Goal: Task Accomplishment & Management: Manage account settings

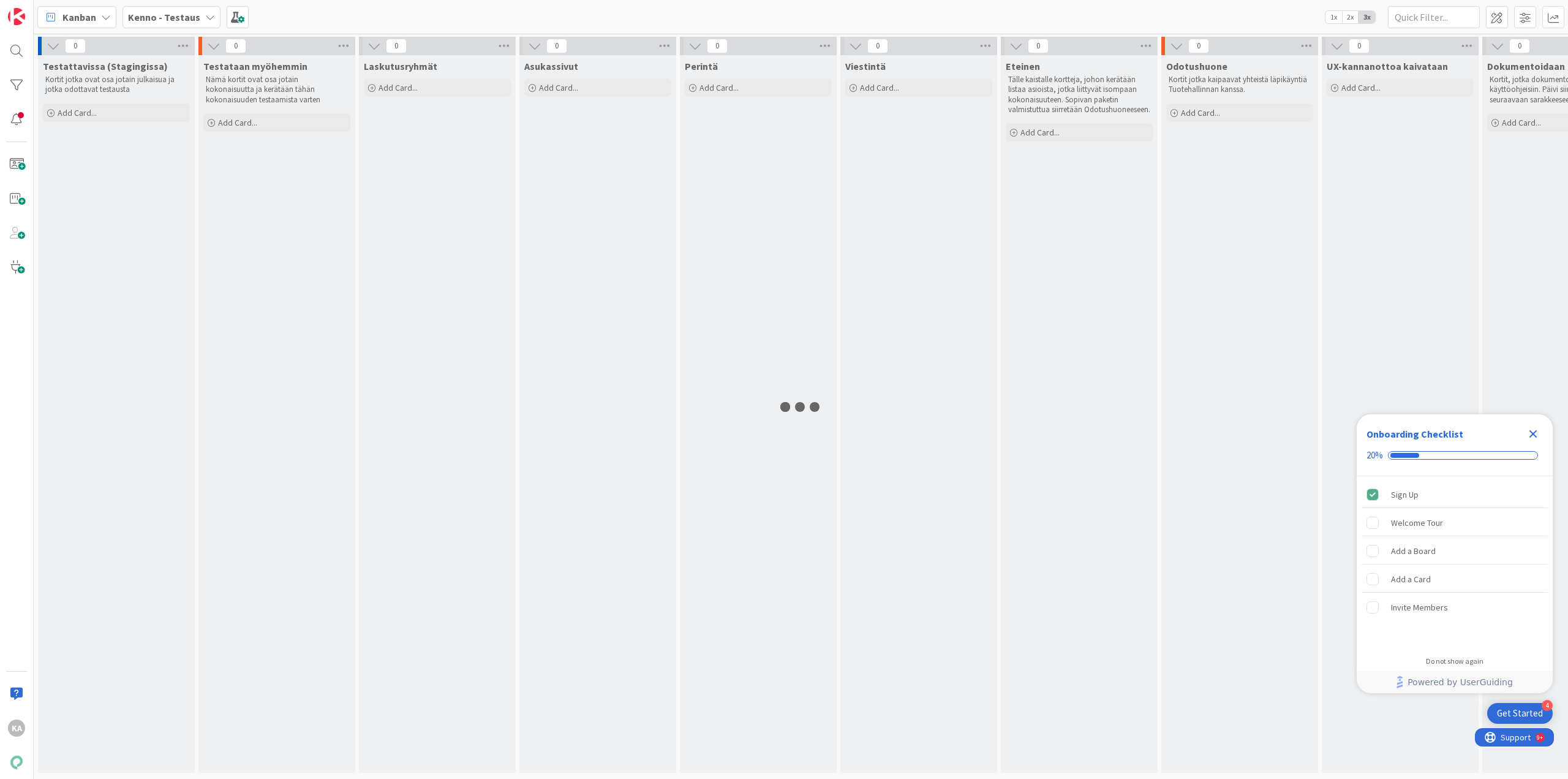
click at [1533, 432] on icon "Close Checklist" at bounding box center [1533, 434] width 15 height 15
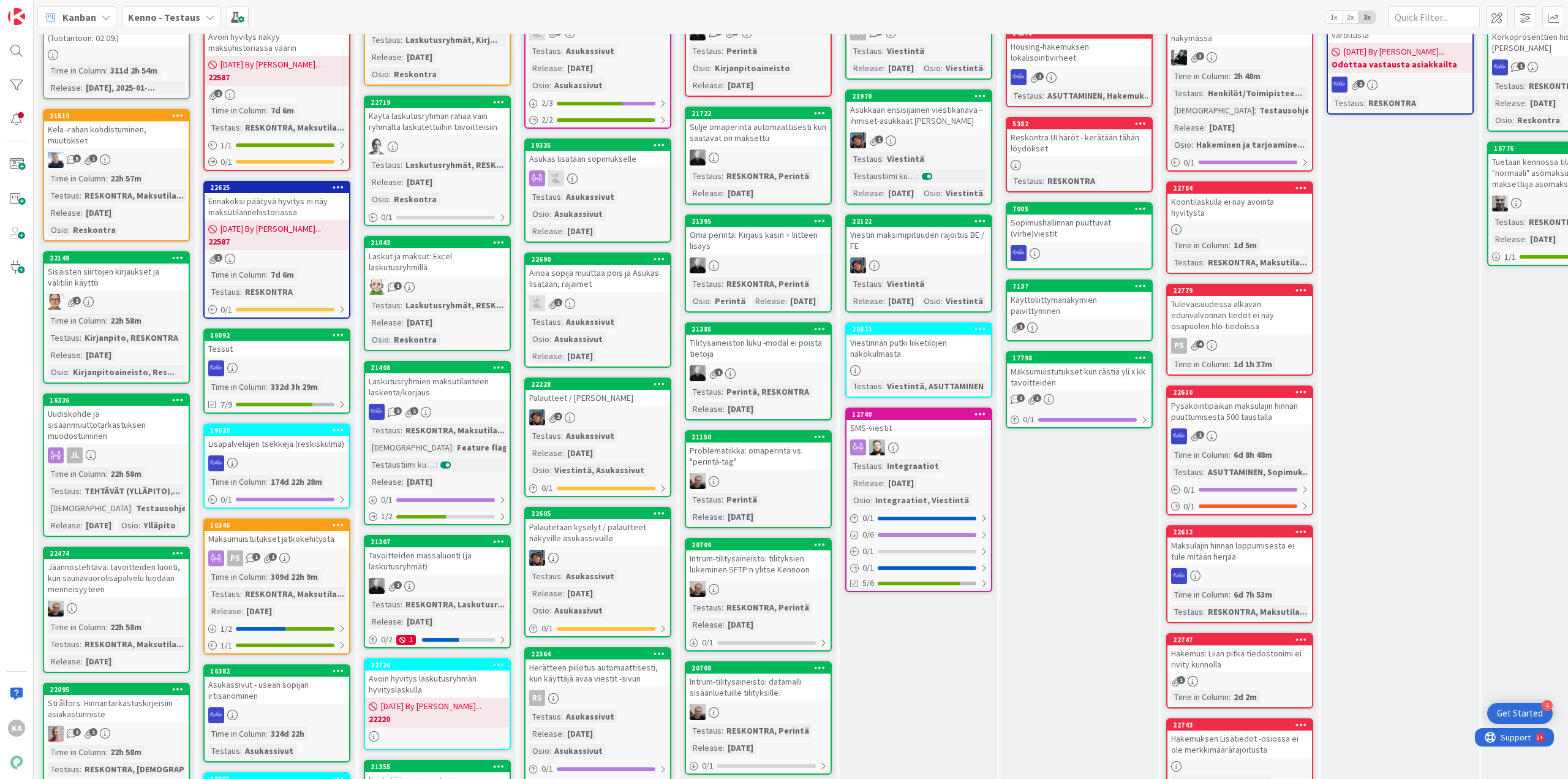
scroll to position [184, 0]
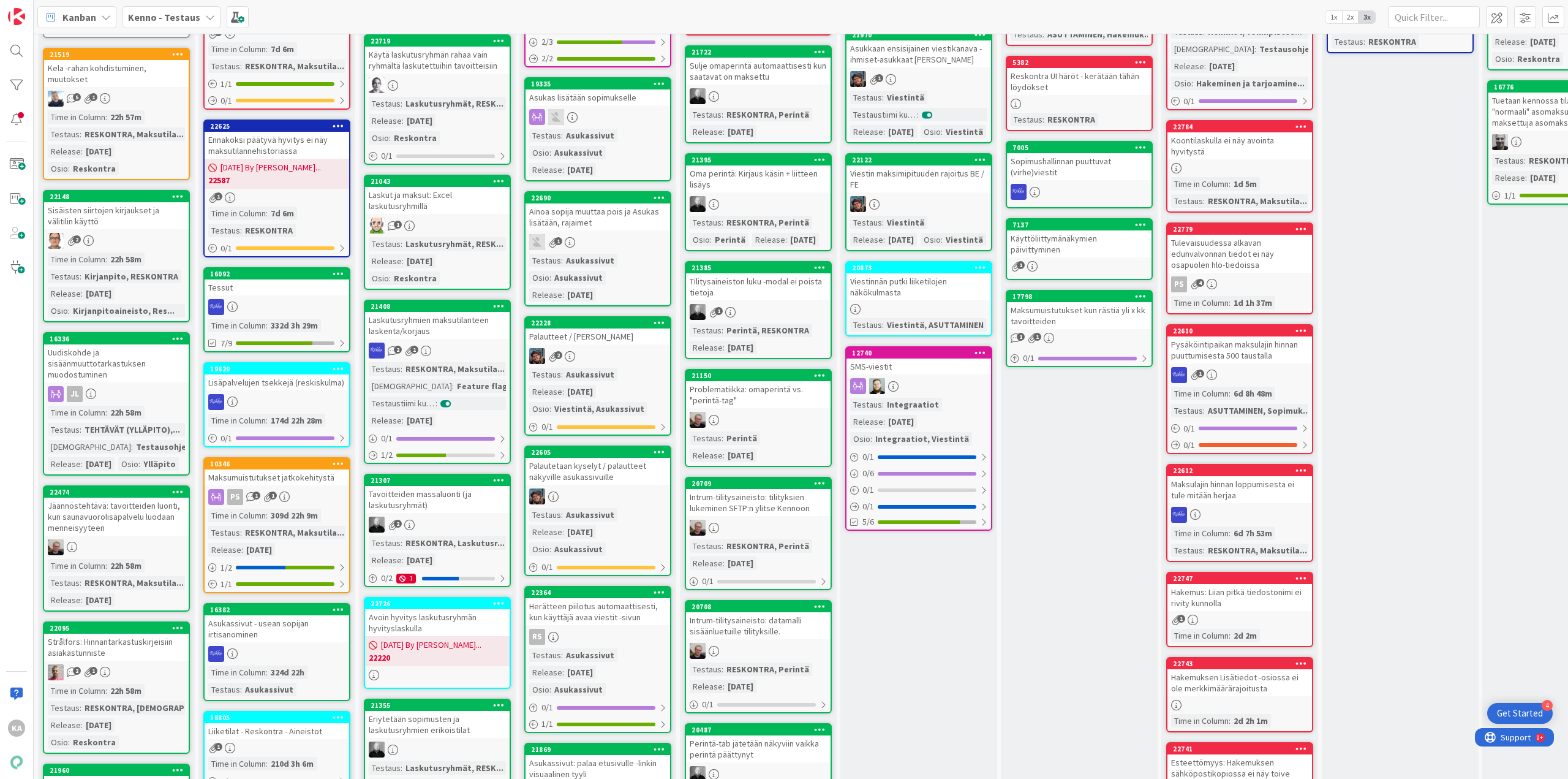
click at [113, 365] on div "Uudiskohde ja sisäänmuuttotarkastuksen muodostuminen" at bounding box center [116, 363] width 144 height 38
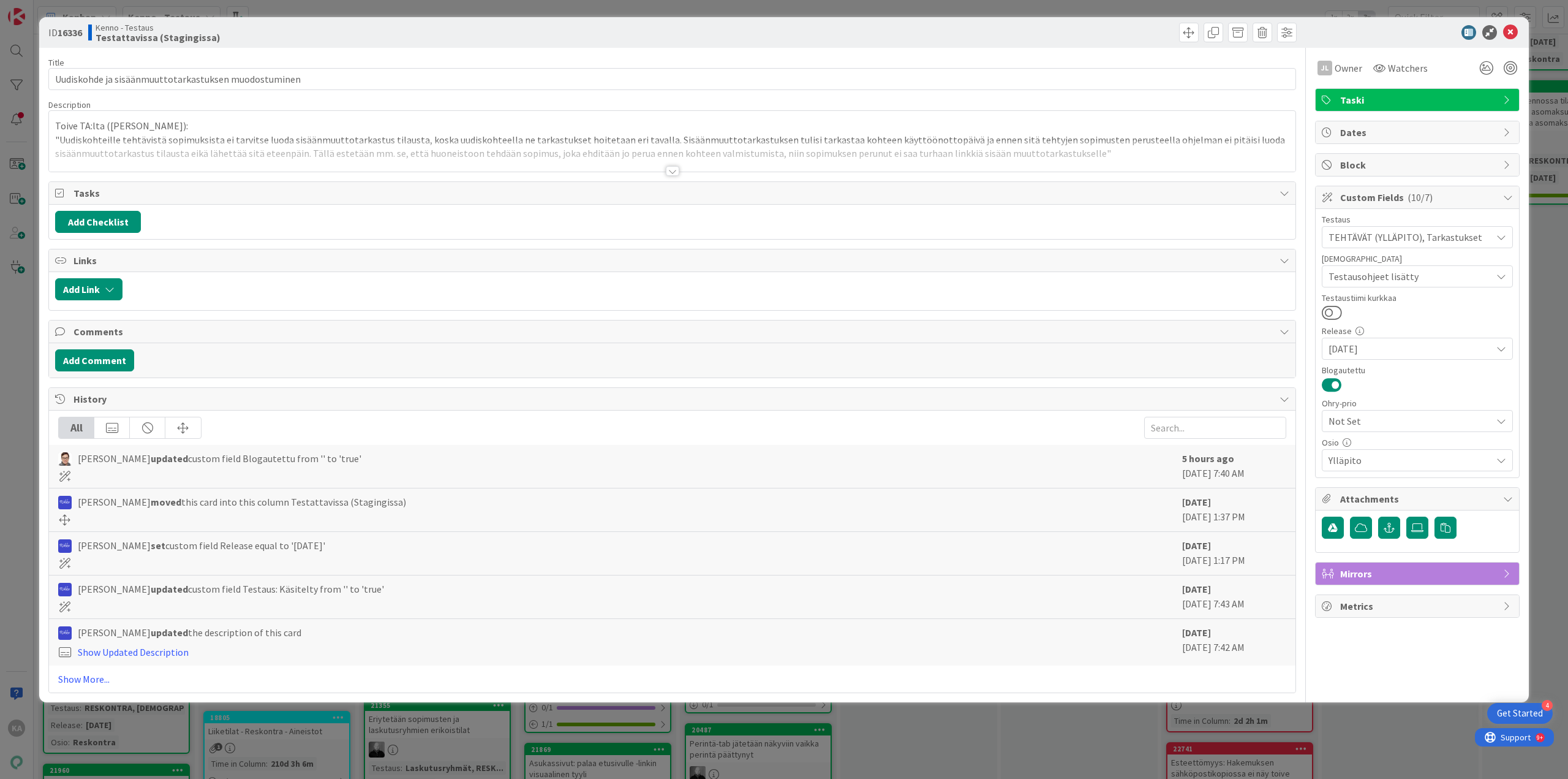
click at [677, 173] on div at bounding box center [672, 171] width 13 height 10
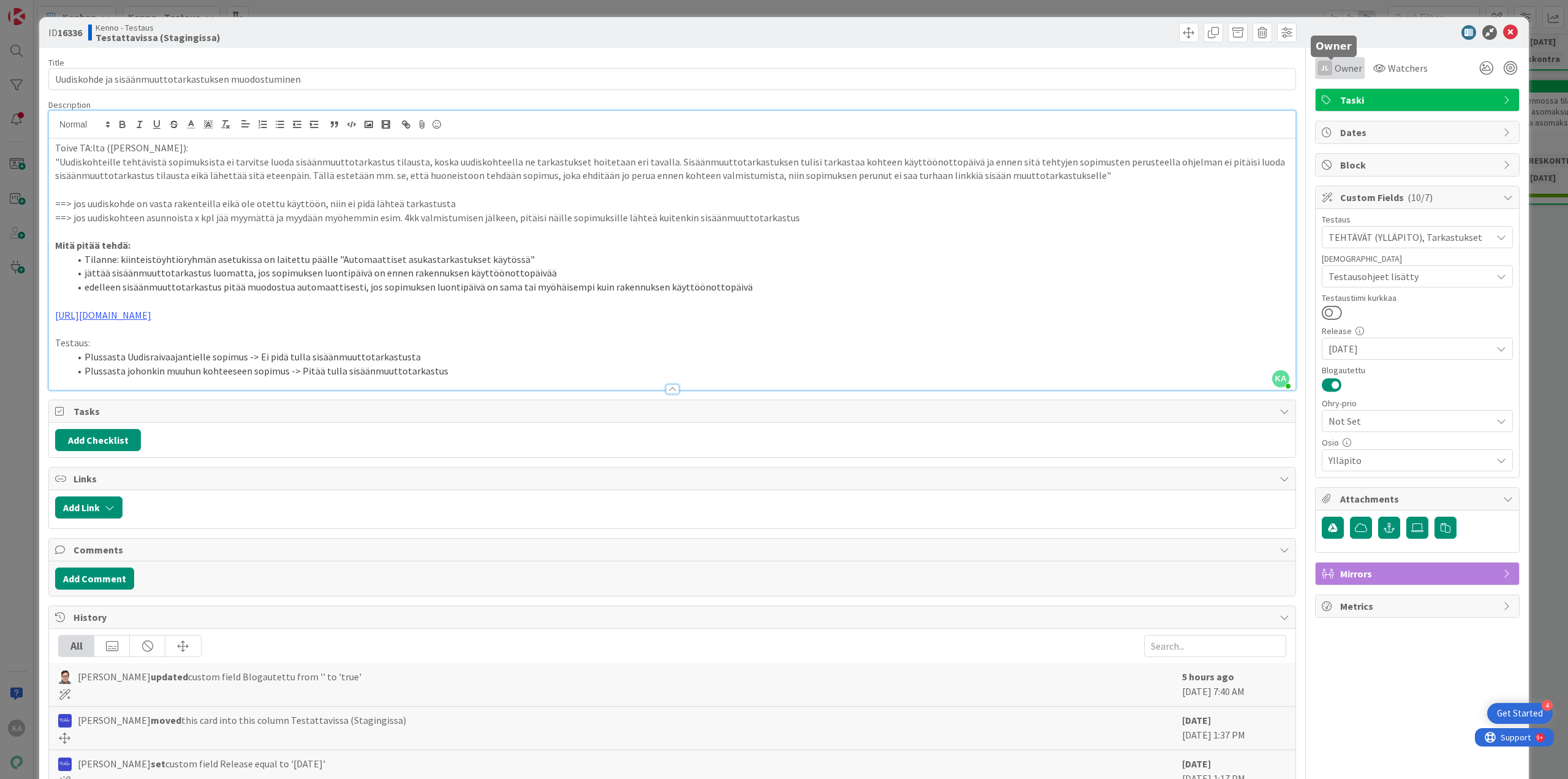
click at [1341, 67] on span "Owner" at bounding box center [1348, 68] width 28 height 15
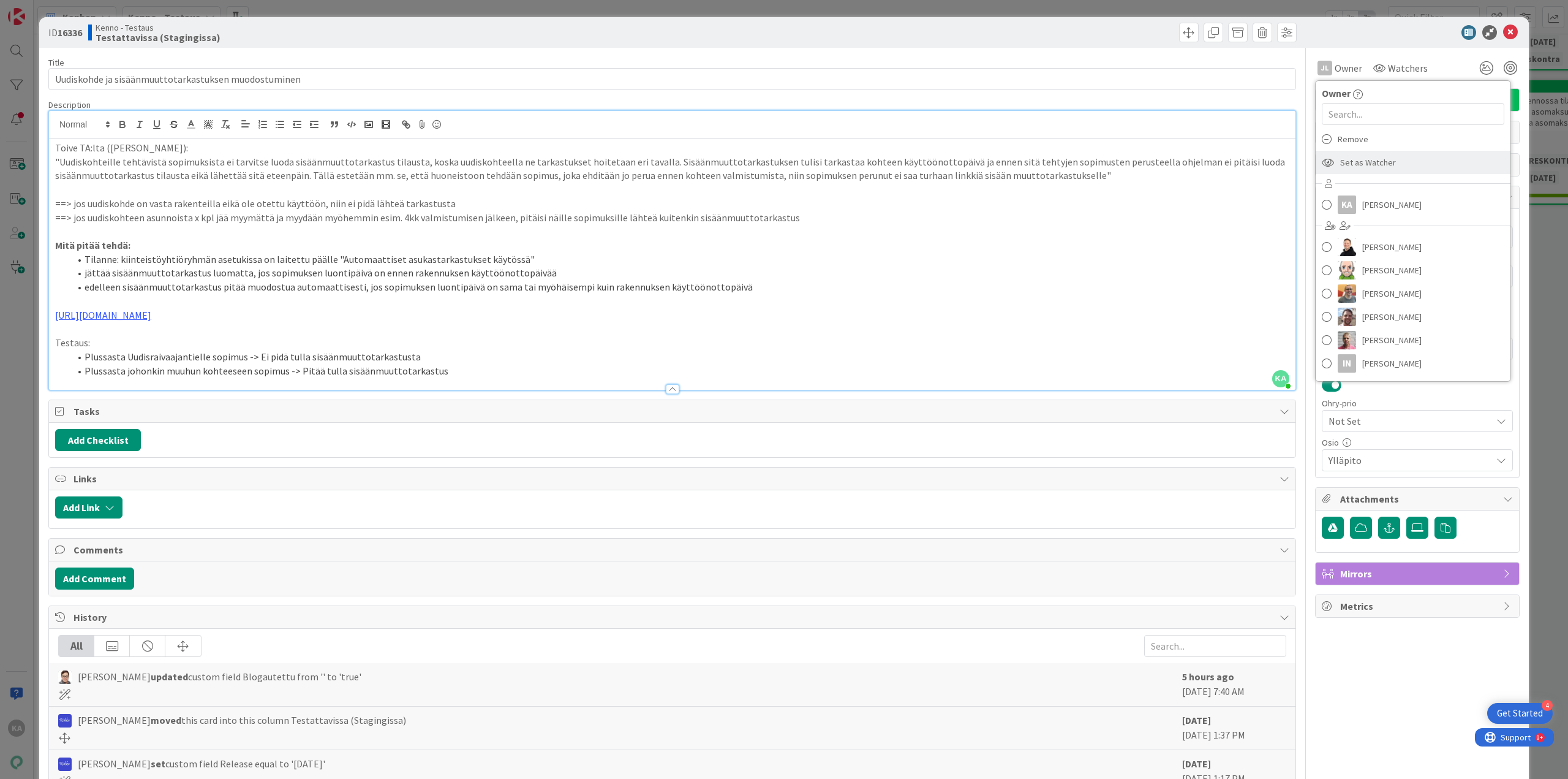
click at [1386, 158] on div "Set as Watcher" at bounding box center [1413, 163] width 195 height 23
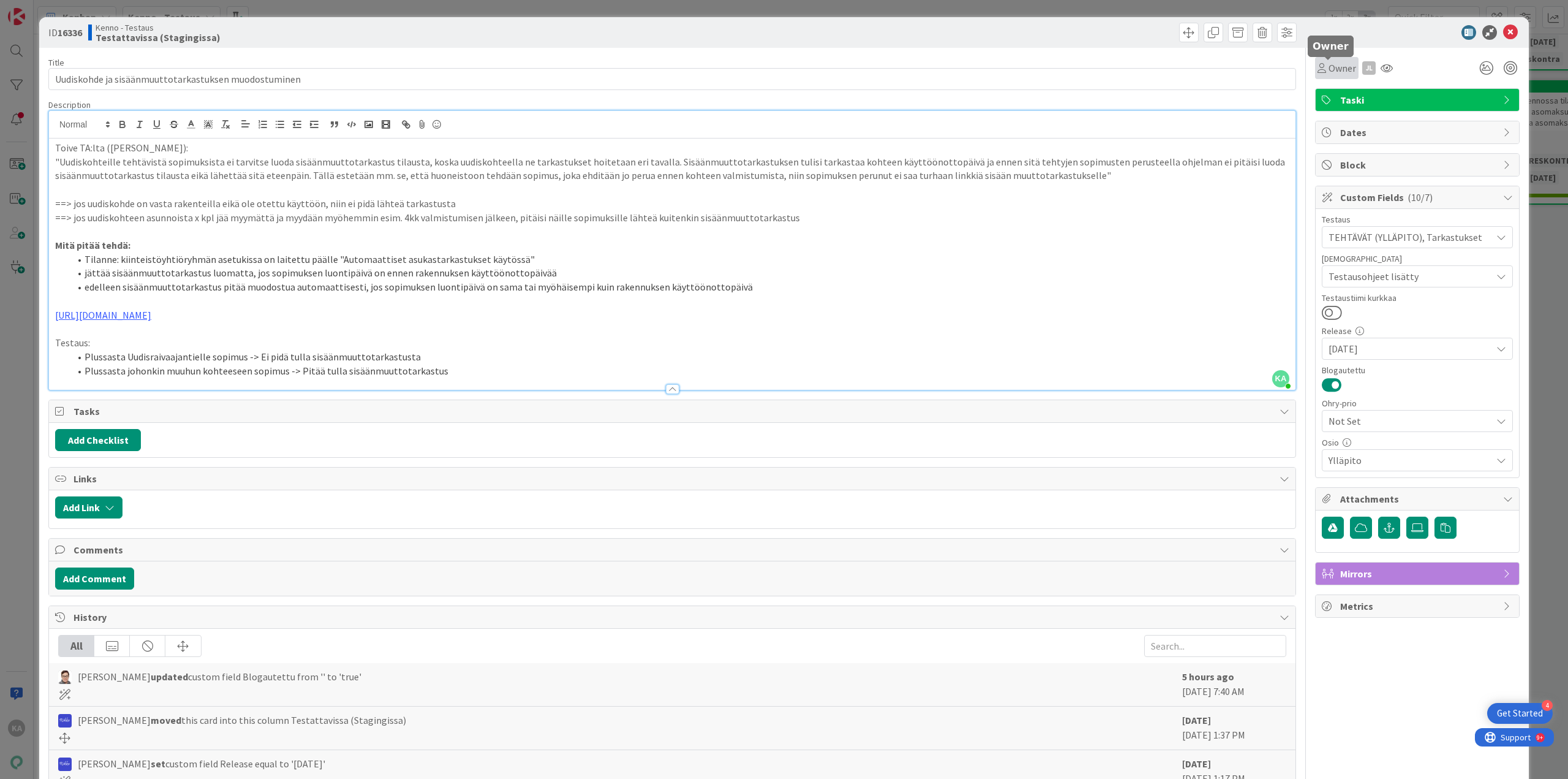
click at [1340, 70] on span "Owner" at bounding box center [1342, 68] width 28 height 15
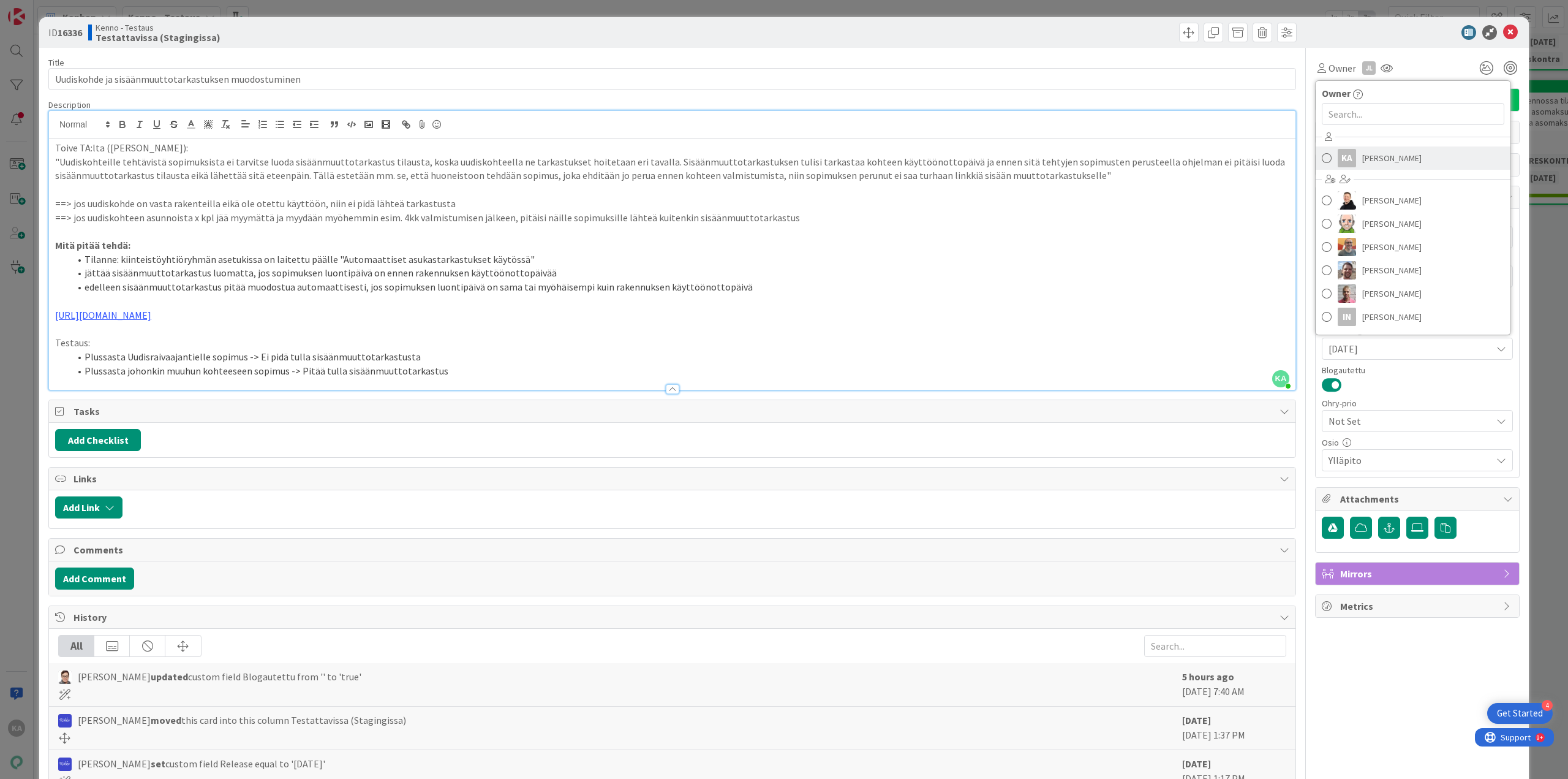
click at [1376, 154] on span "Katja Alhonen" at bounding box center [1391, 158] width 59 height 18
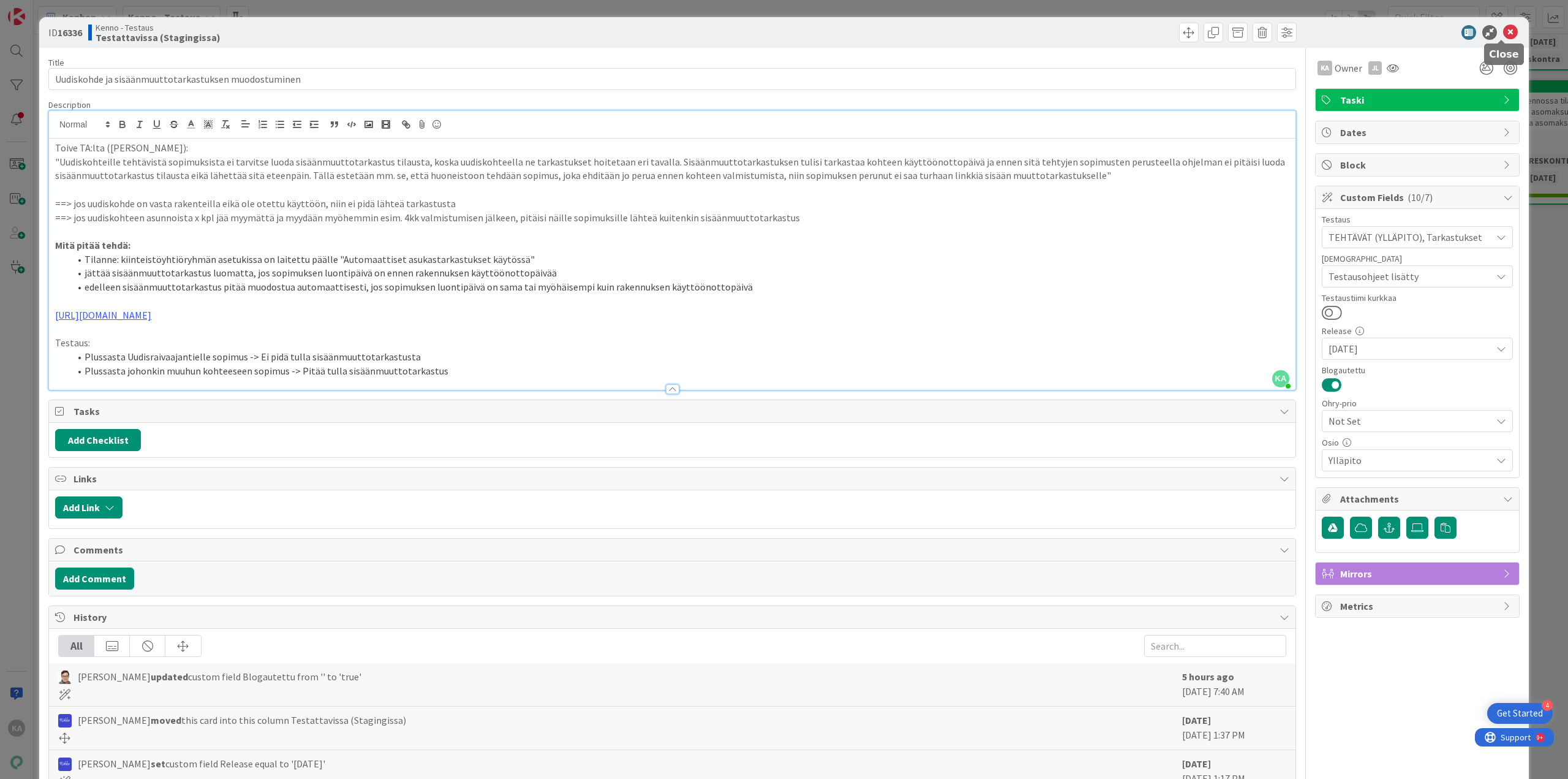
click at [1503, 32] on icon at bounding box center [1510, 32] width 15 height 15
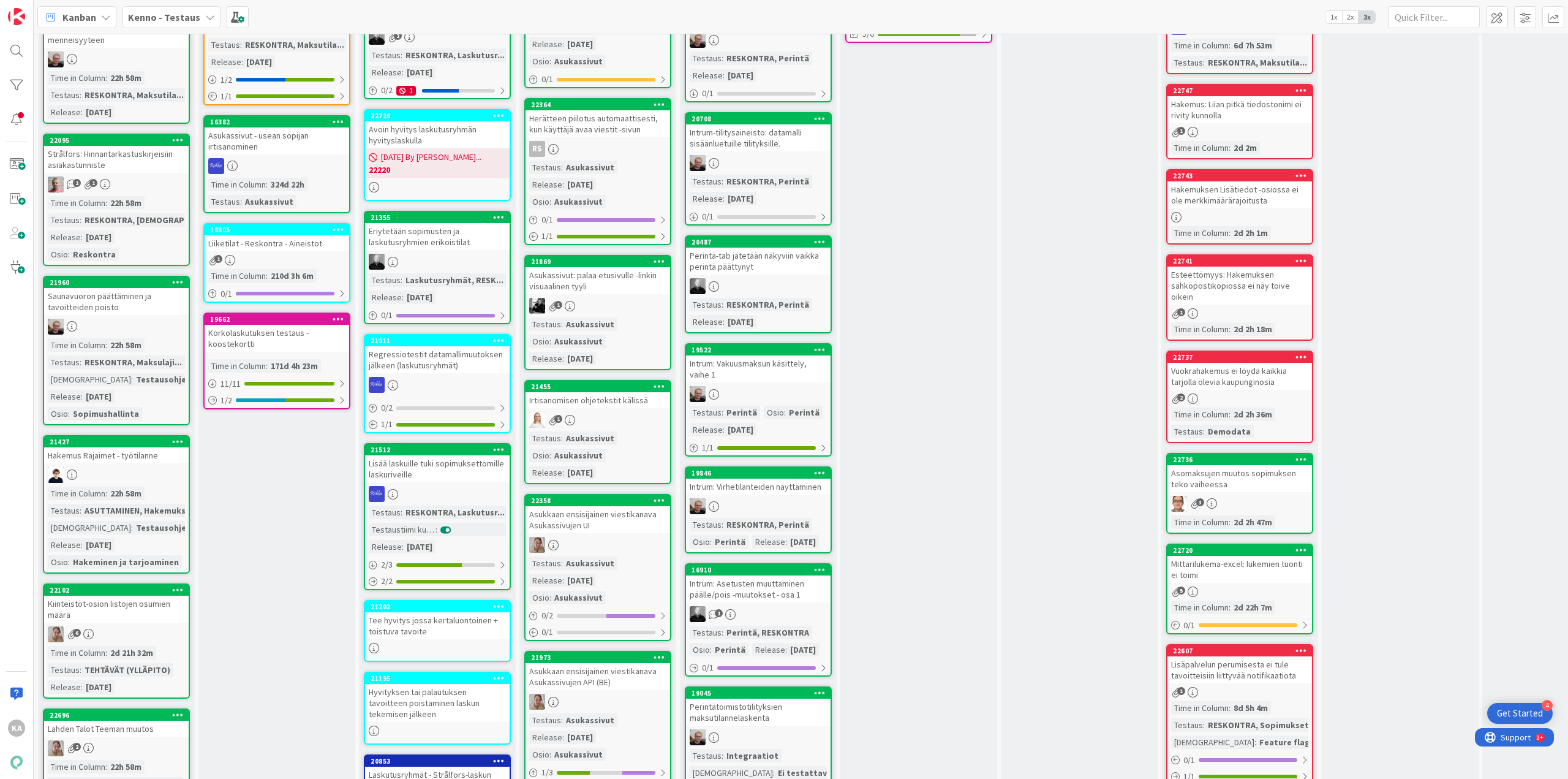
scroll to position [674, 0]
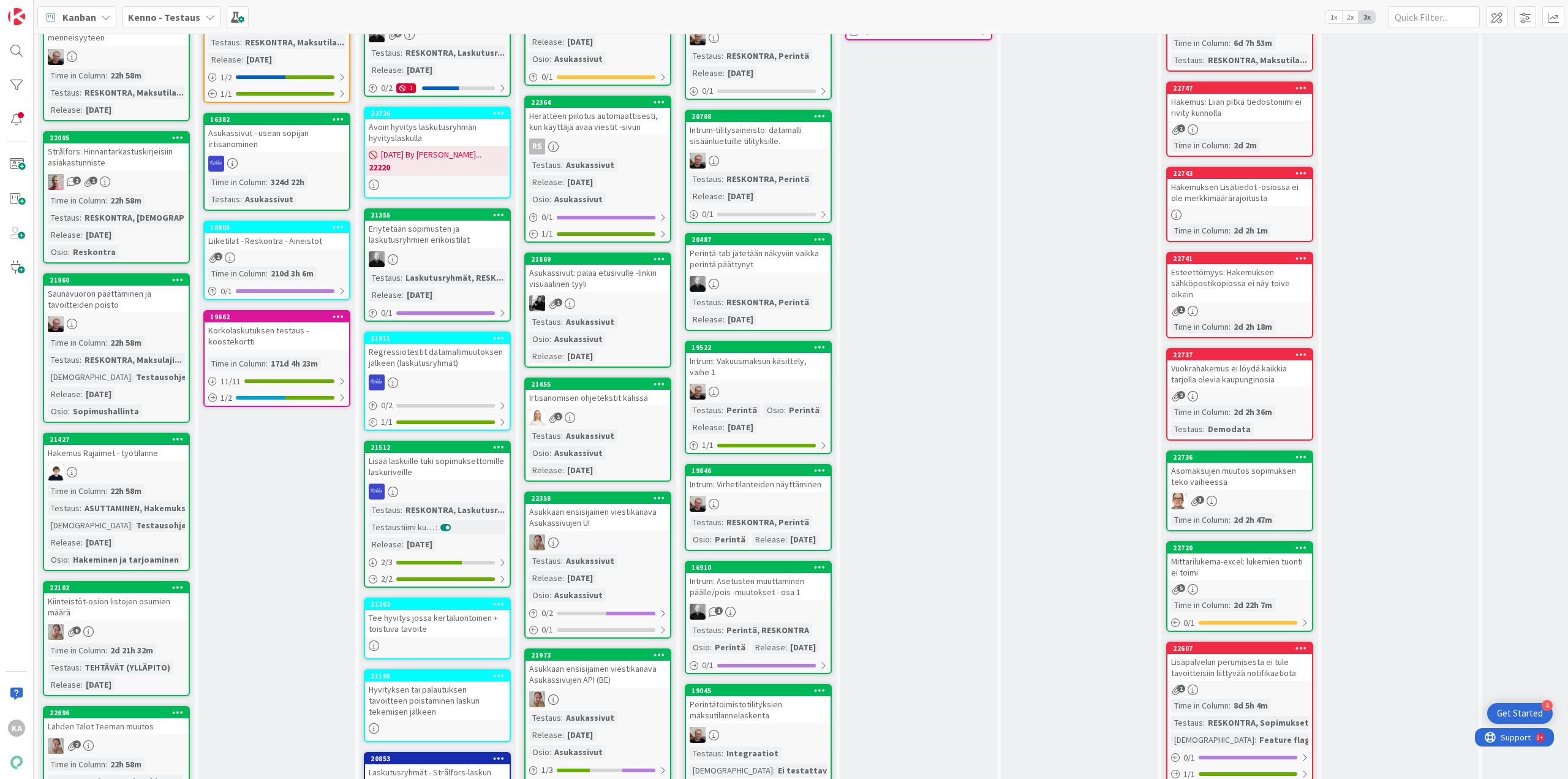
click at [138, 461] on div "Hakemus Rajaimet - työtilanne" at bounding box center [116, 453] width 144 height 16
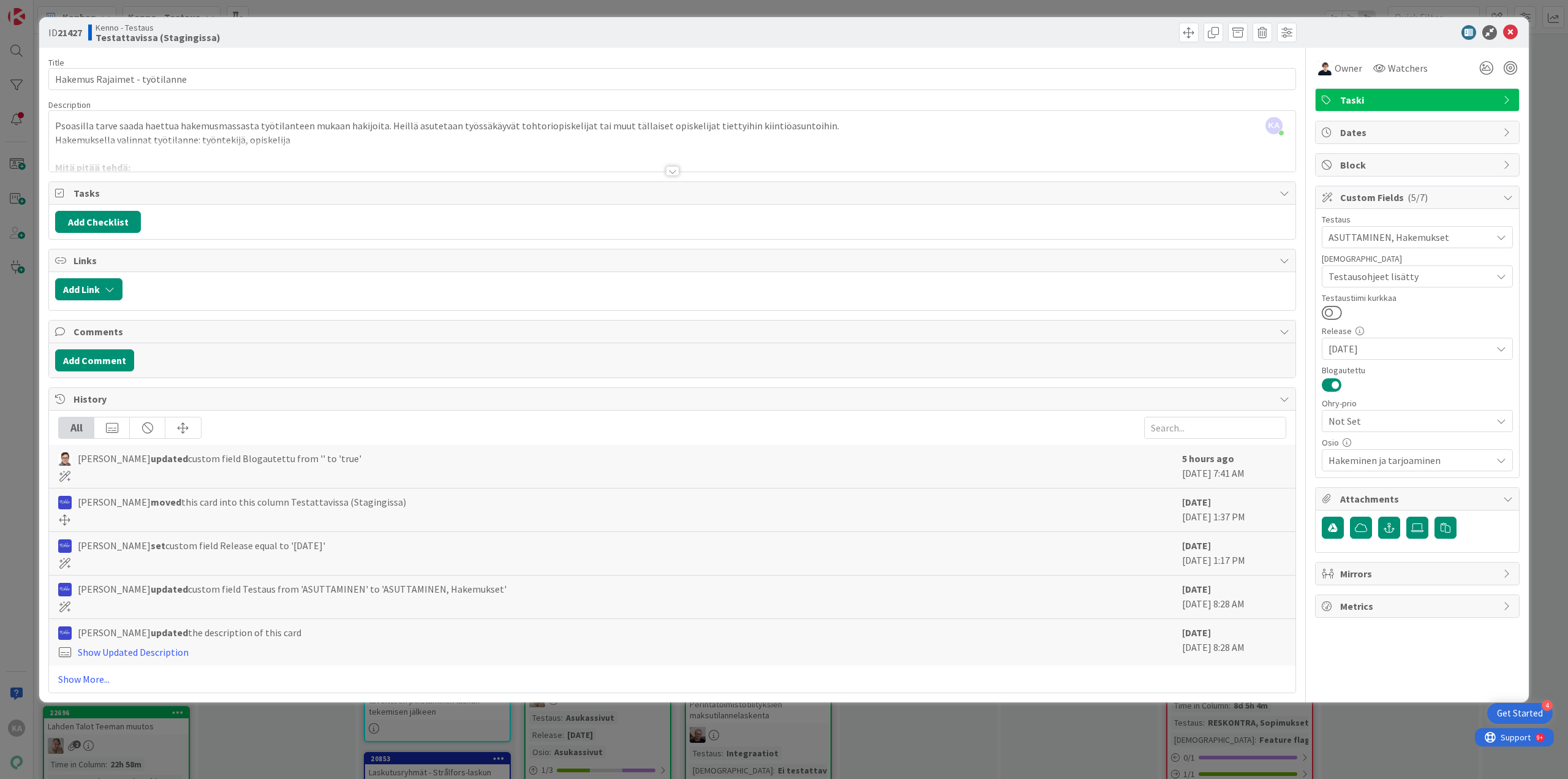
click at [666, 169] on div at bounding box center [672, 171] width 13 height 10
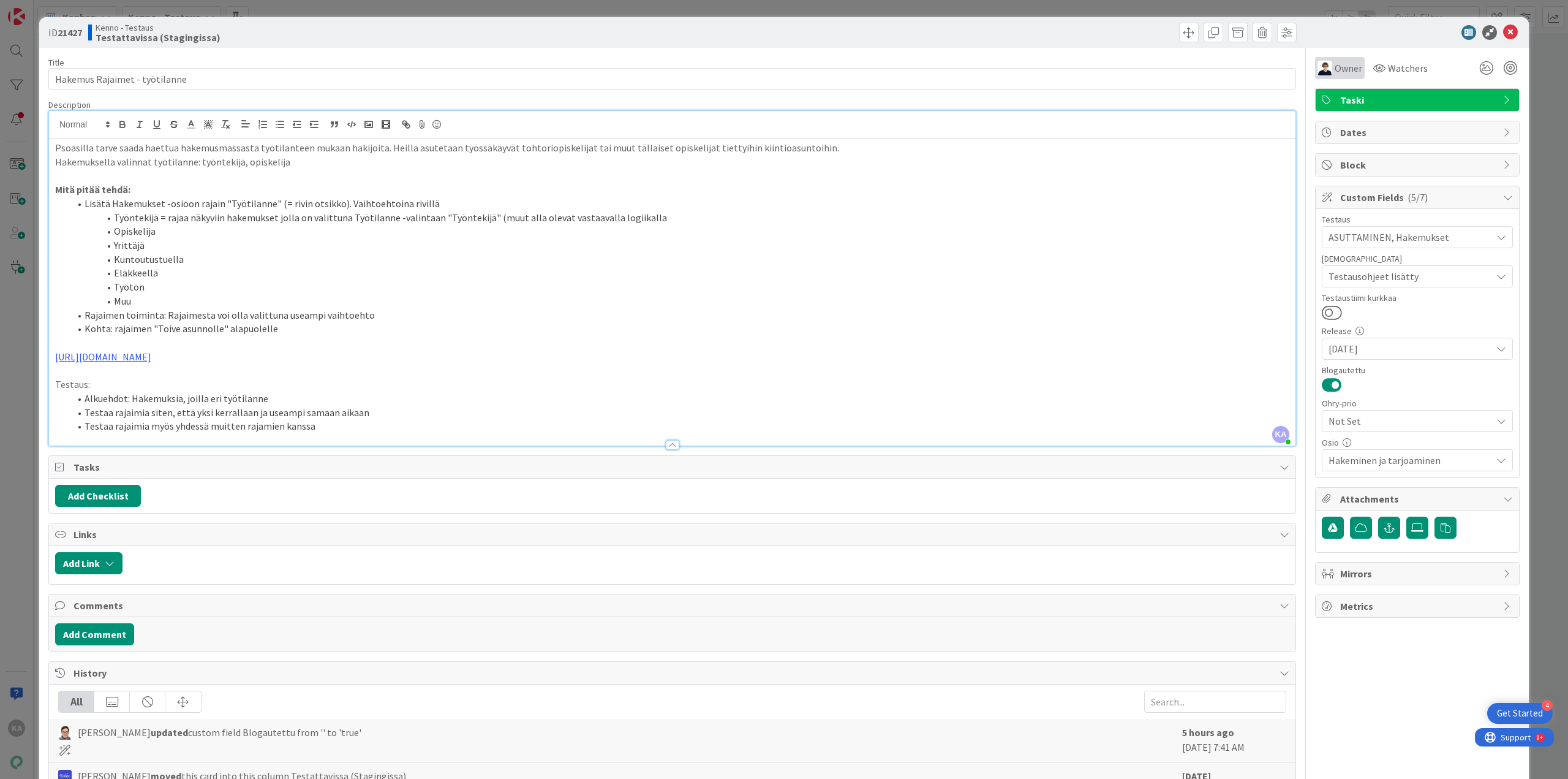
click at [1343, 65] on span "Owner" at bounding box center [1348, 68] width 28 height 15
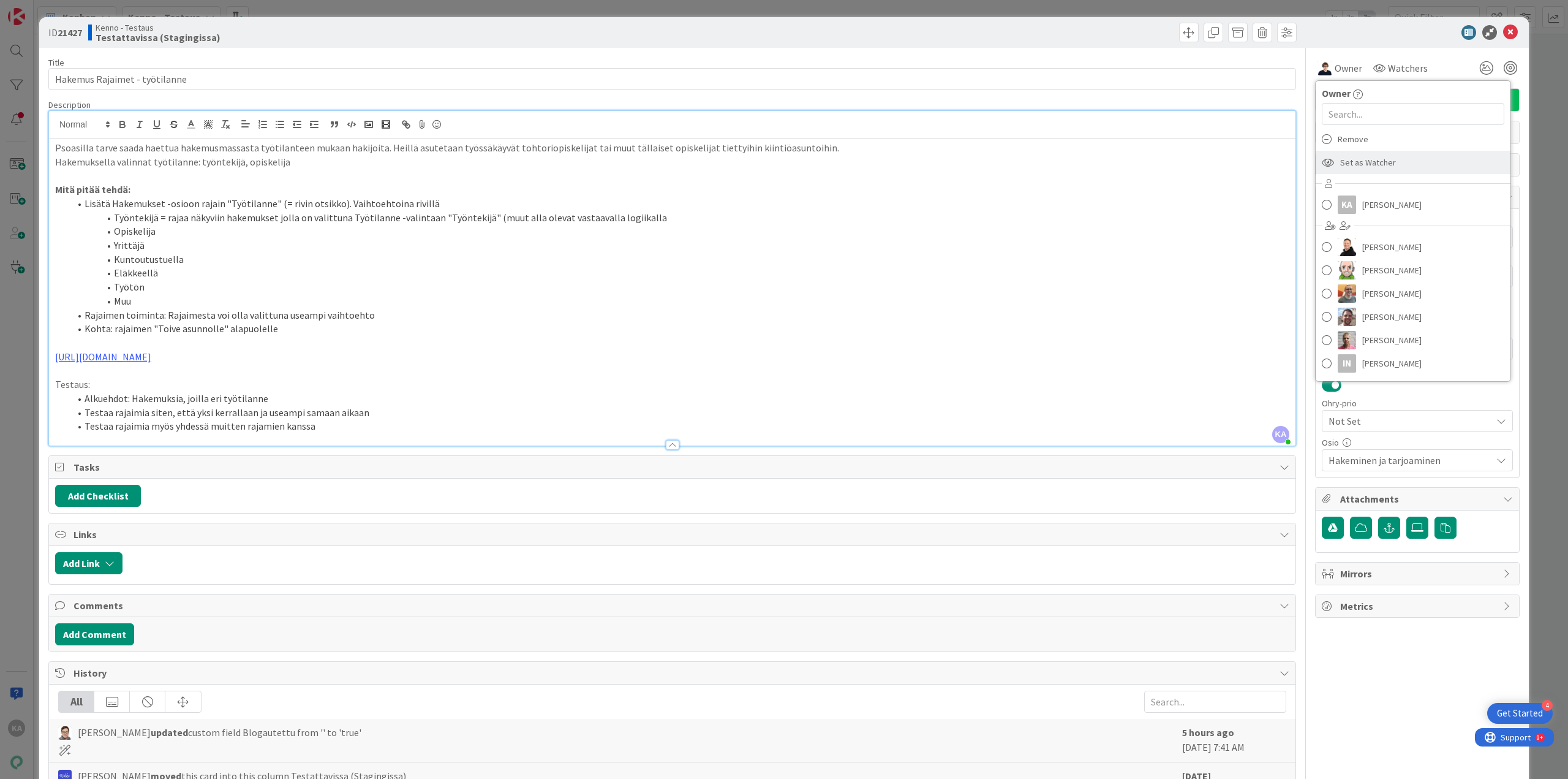
click at [1383, 160] on div "Set as Watcher" at bounding box center [1413, 163] width 195 height 23
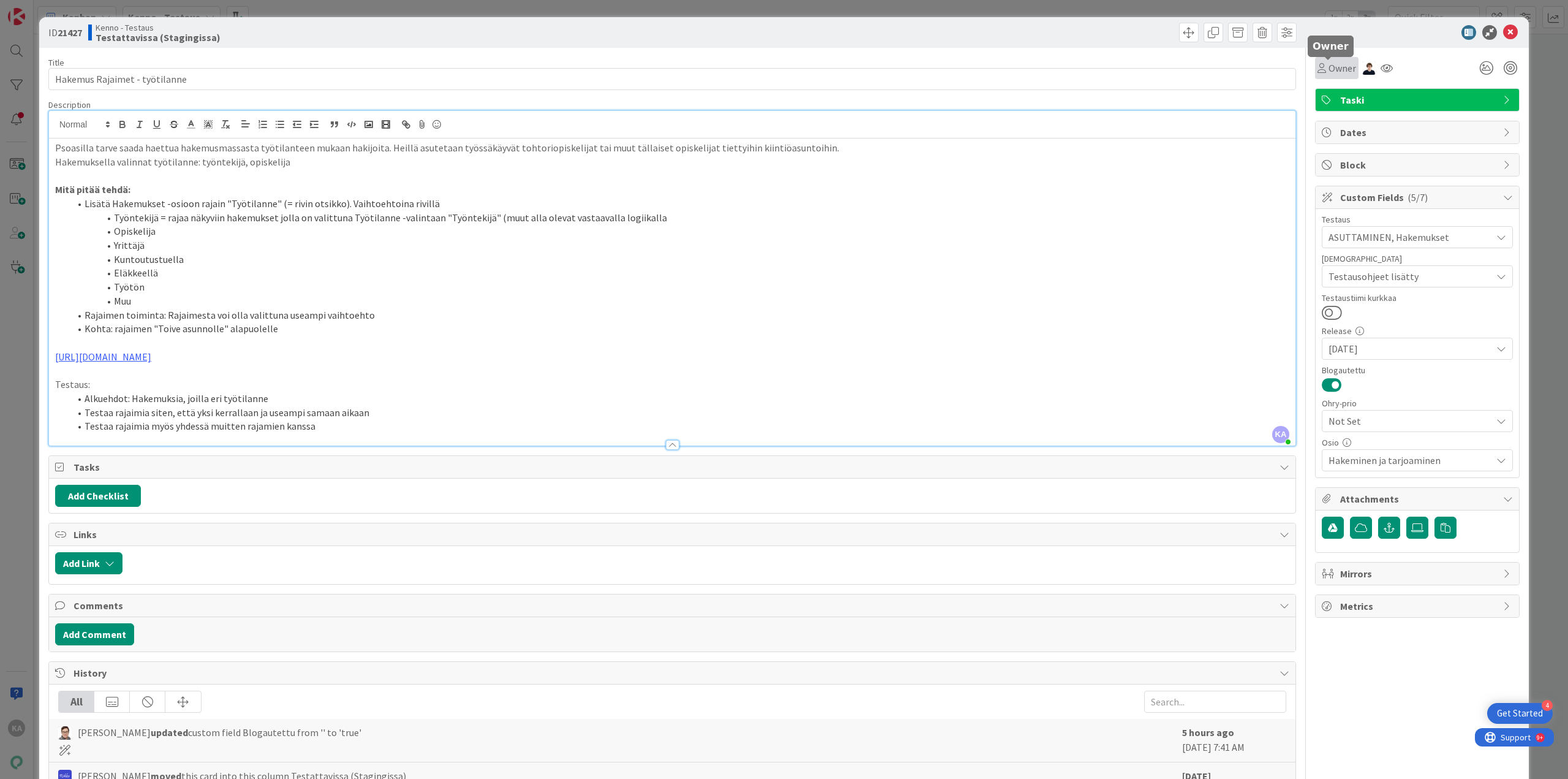
click at [1333, 68] on span "Owner" at bounding box center [1342, 68] width 28 height 15
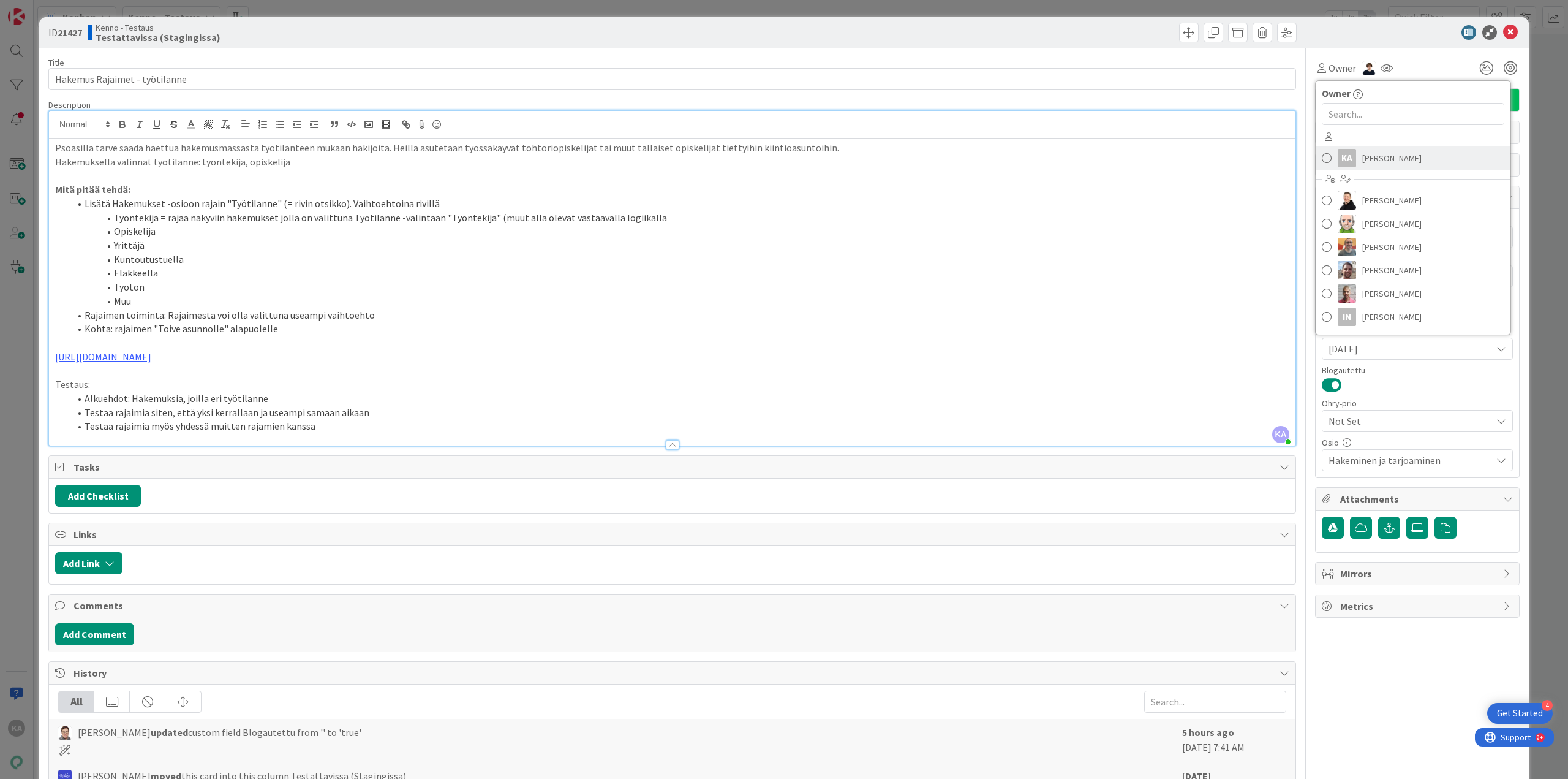
click at [1362, 162] on span "Katja Alhonen" at bounding box center [1391, 158] width 59 height 18
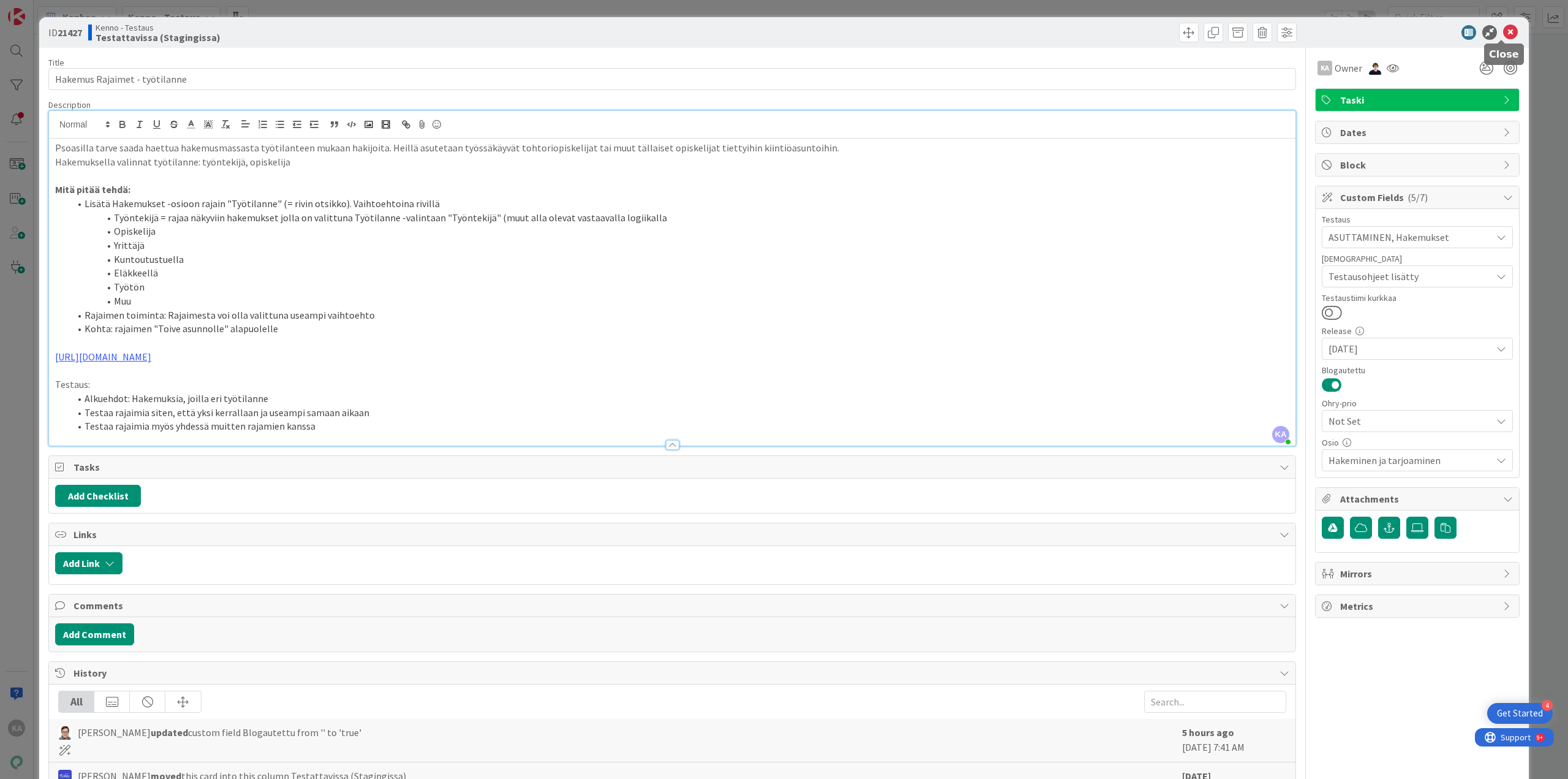
click at [1503, 37] on icon at bounding box center [1510, 32] width 15 height 15
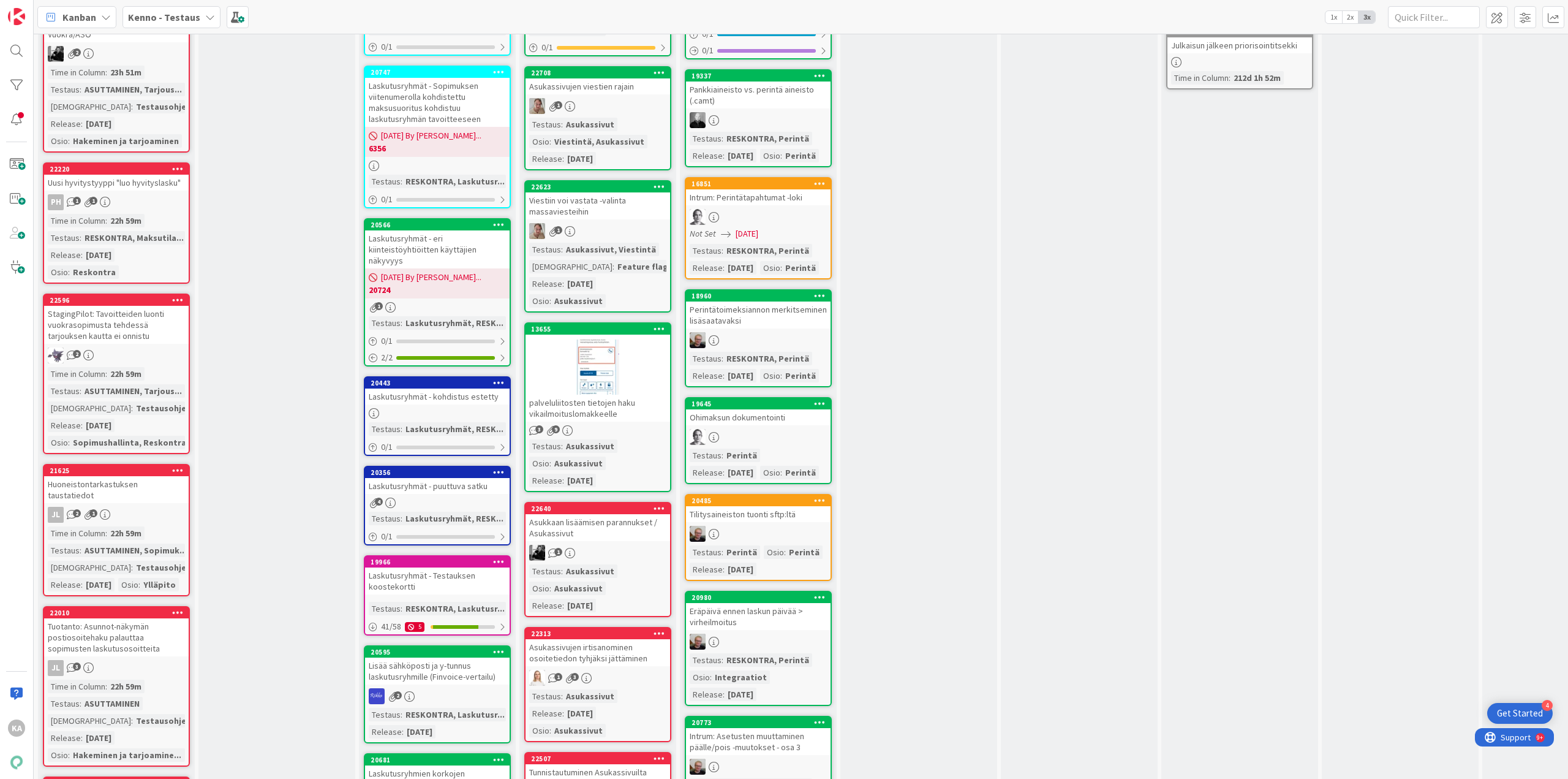
scroll to position [1777, 0]
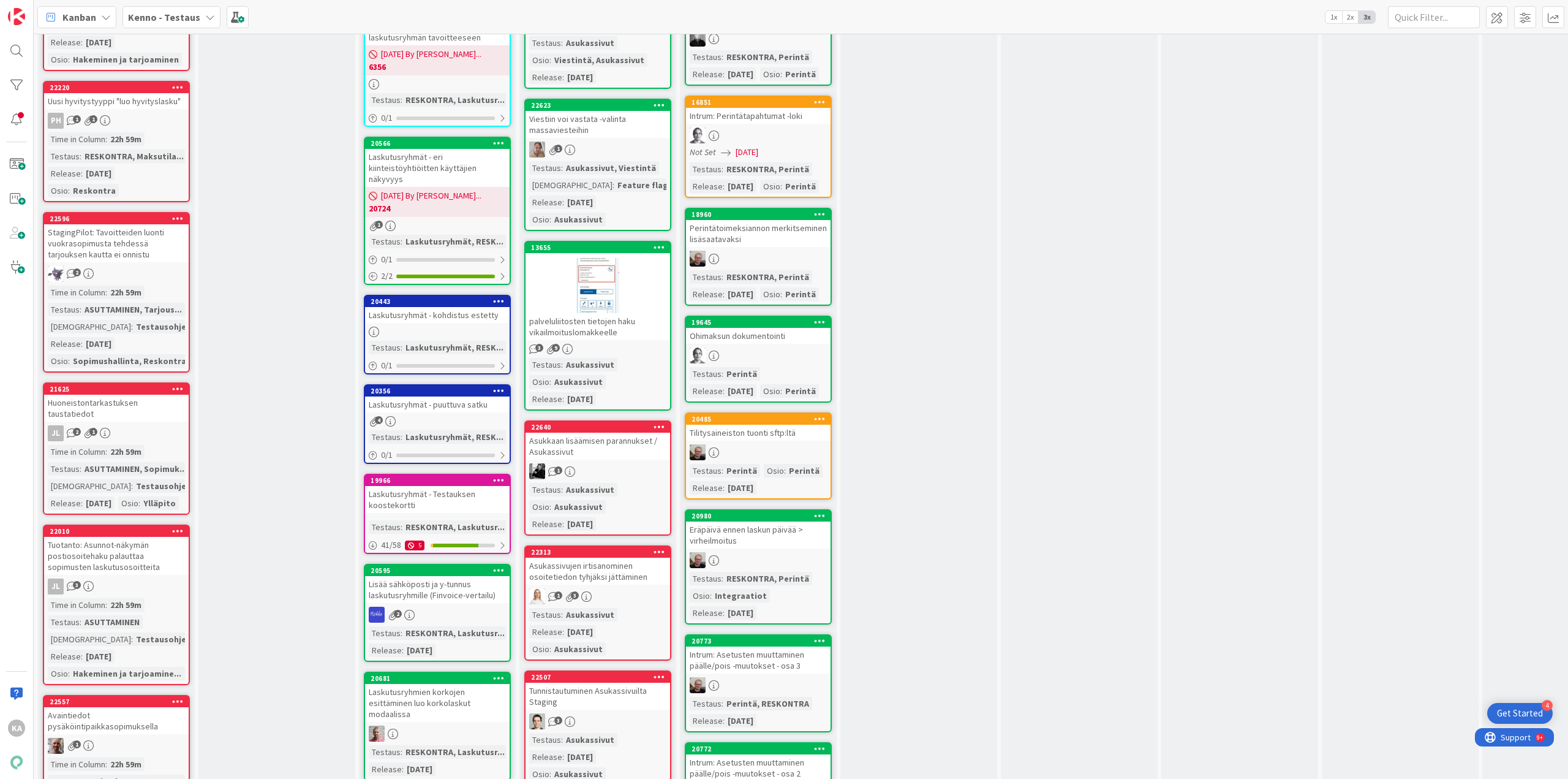
click at [129, 421] on div "Huoneistontarkastuksen taustatiedot" at bounding box center [116, 408] width 144 height 27
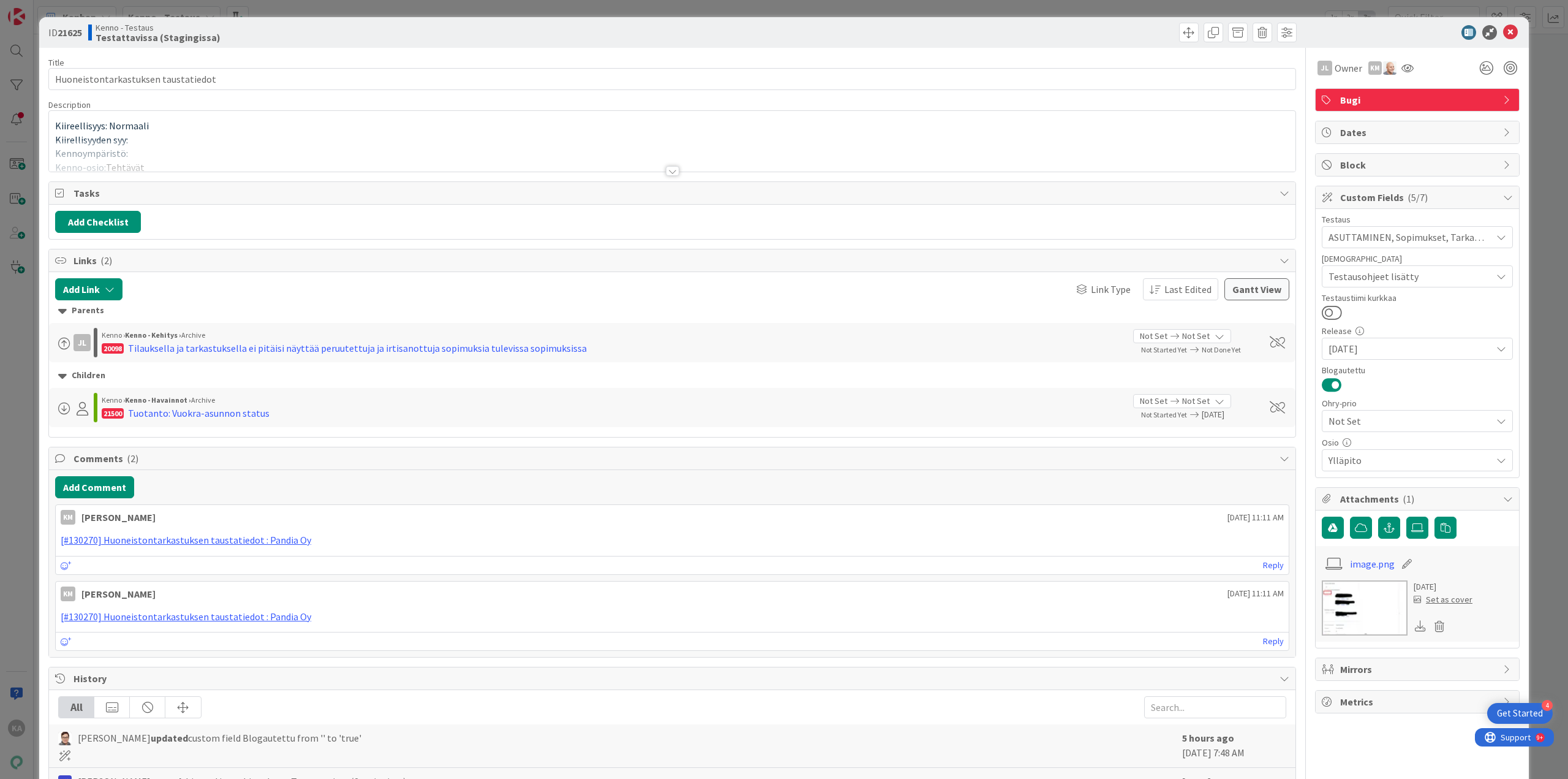
click at [669, 171] on div at bounding box center [672, 171] width 13 height 10
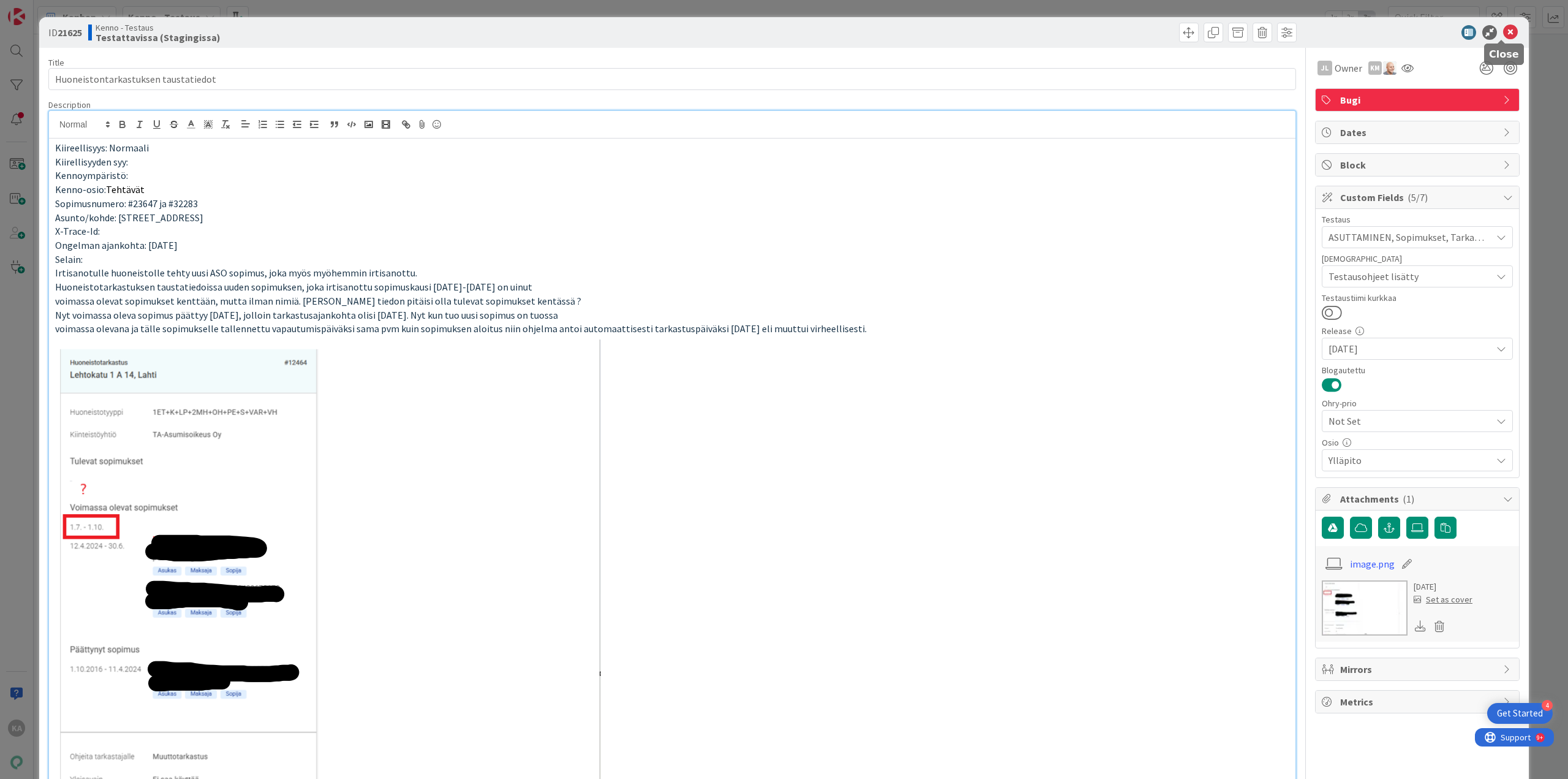
click at [1504, 32] on icon at bounding box center [1510, 32] width 15 height 15
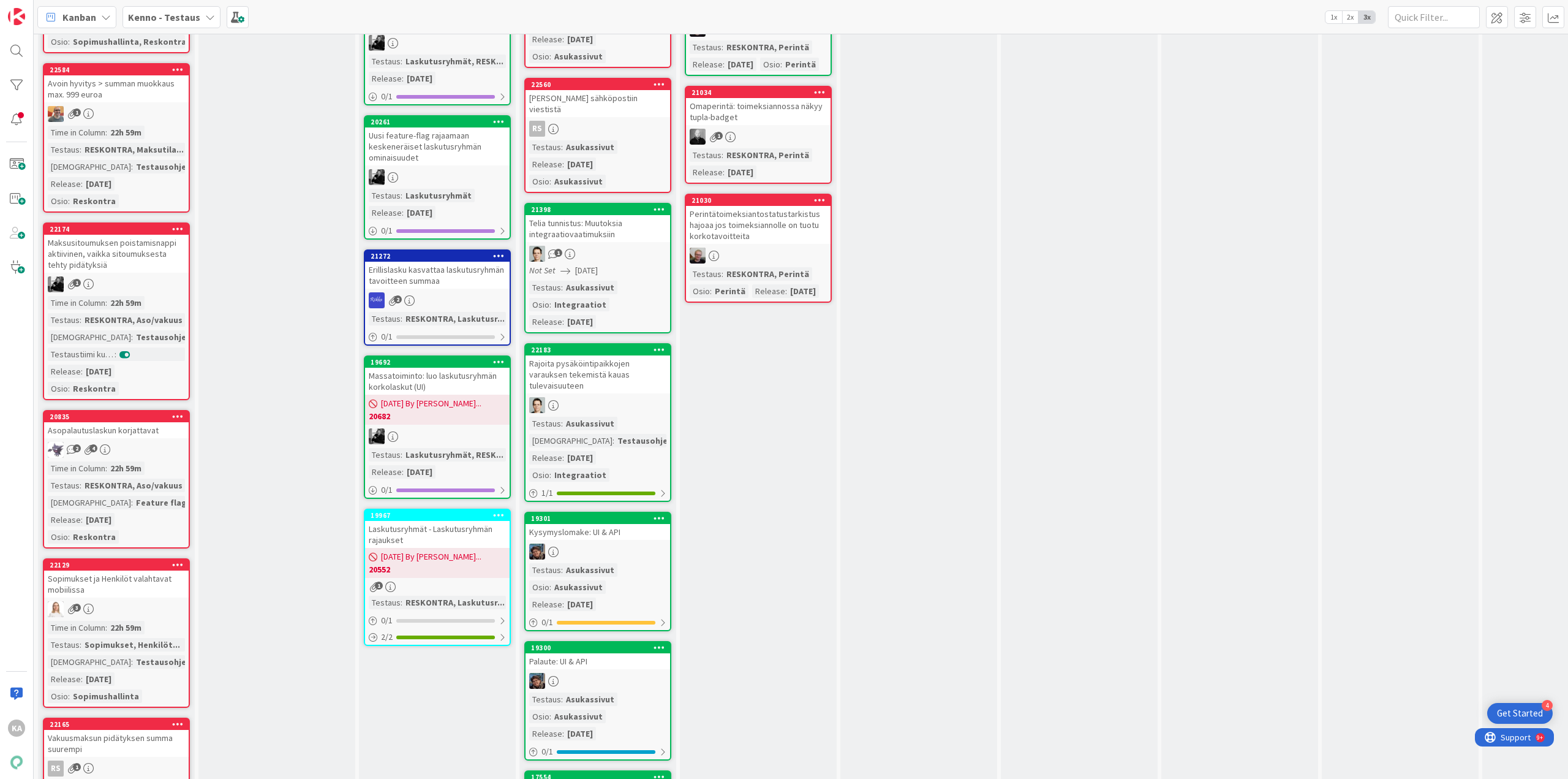
scroll to position [2697, 0]
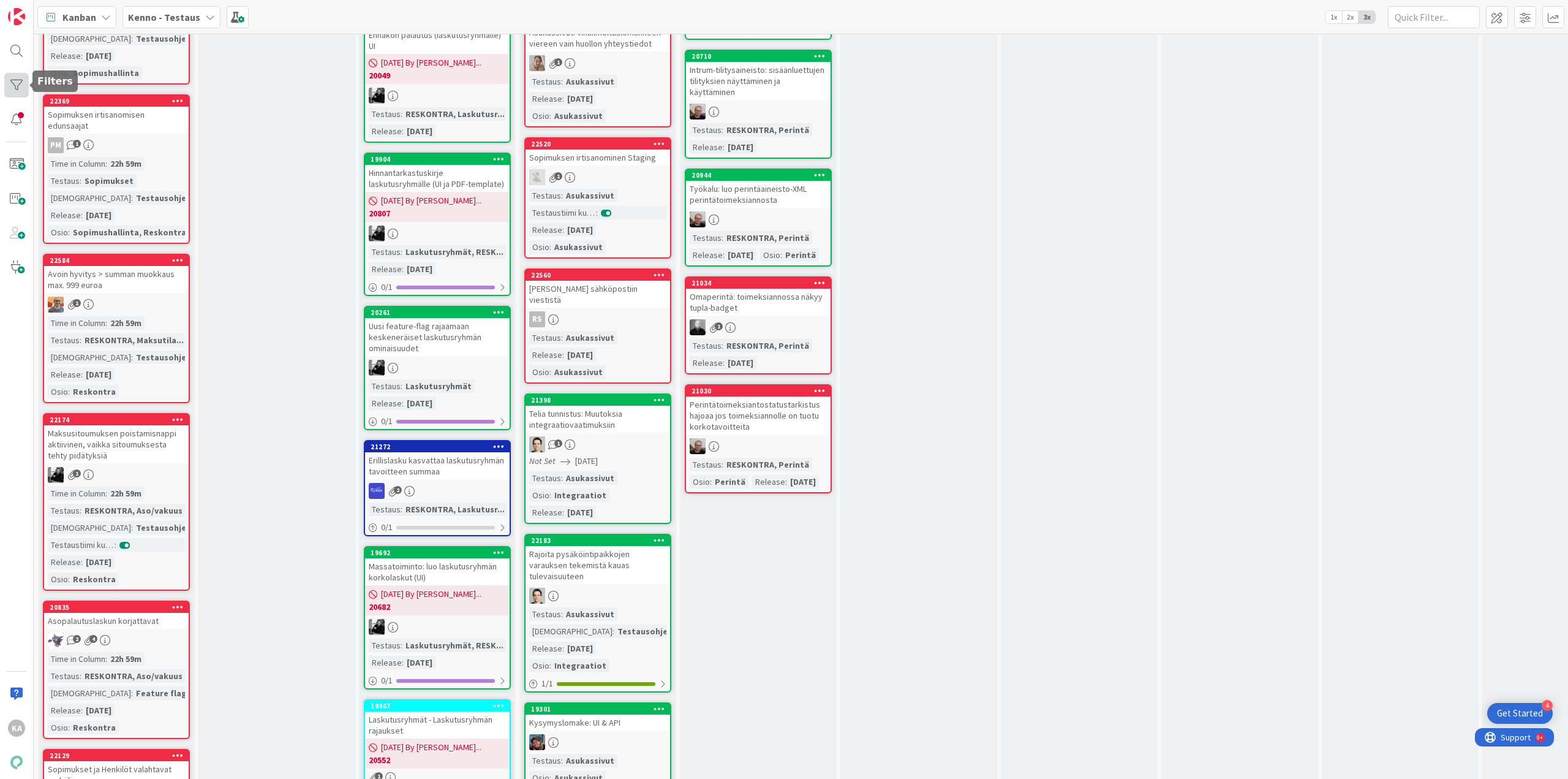
click at [18, 80] on div at bounding box center [16, 85] width 24 height 24
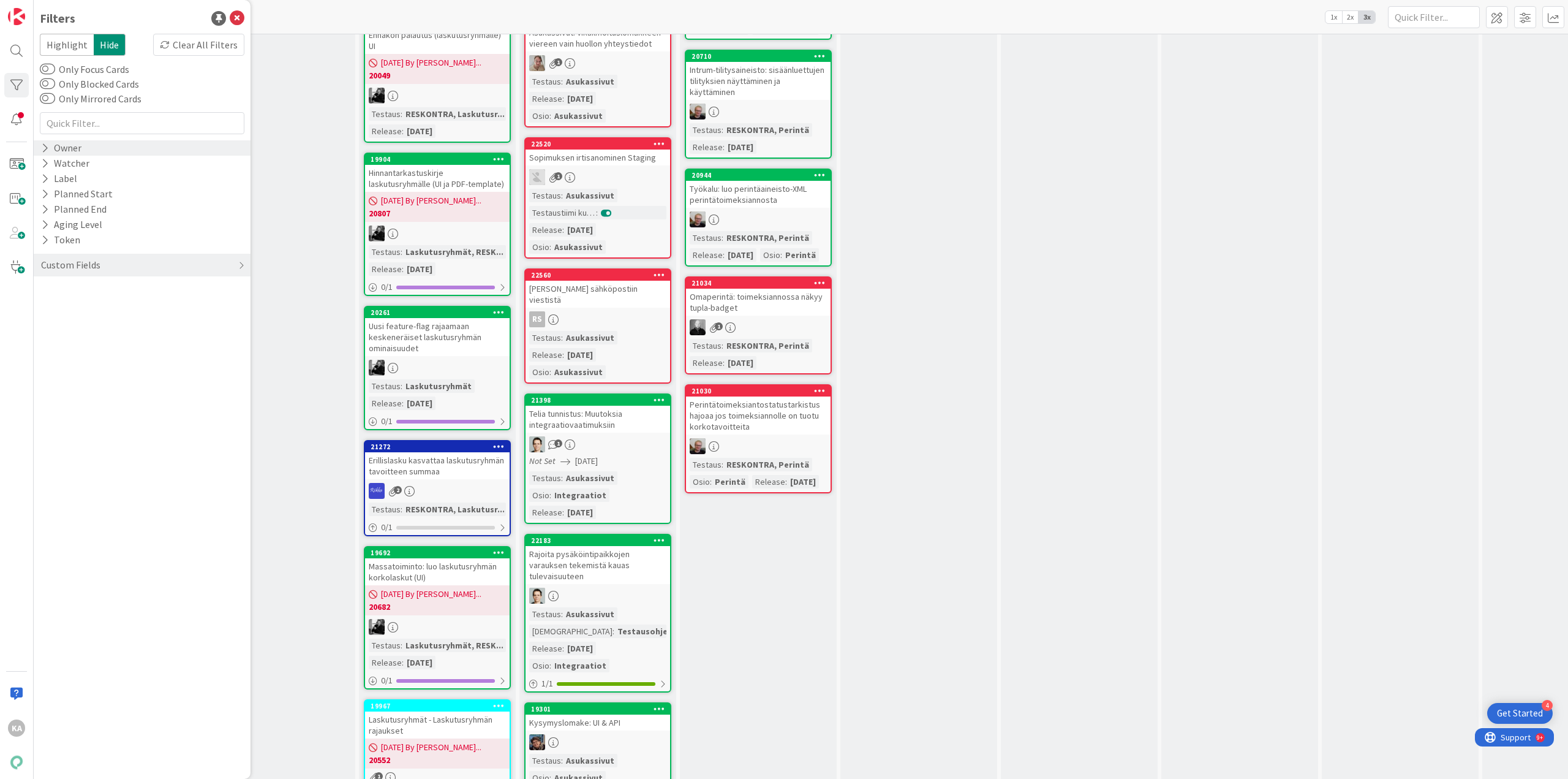
click at [121, 152] on div "Owner" at bounding box center [142, 148] width 217 height 15
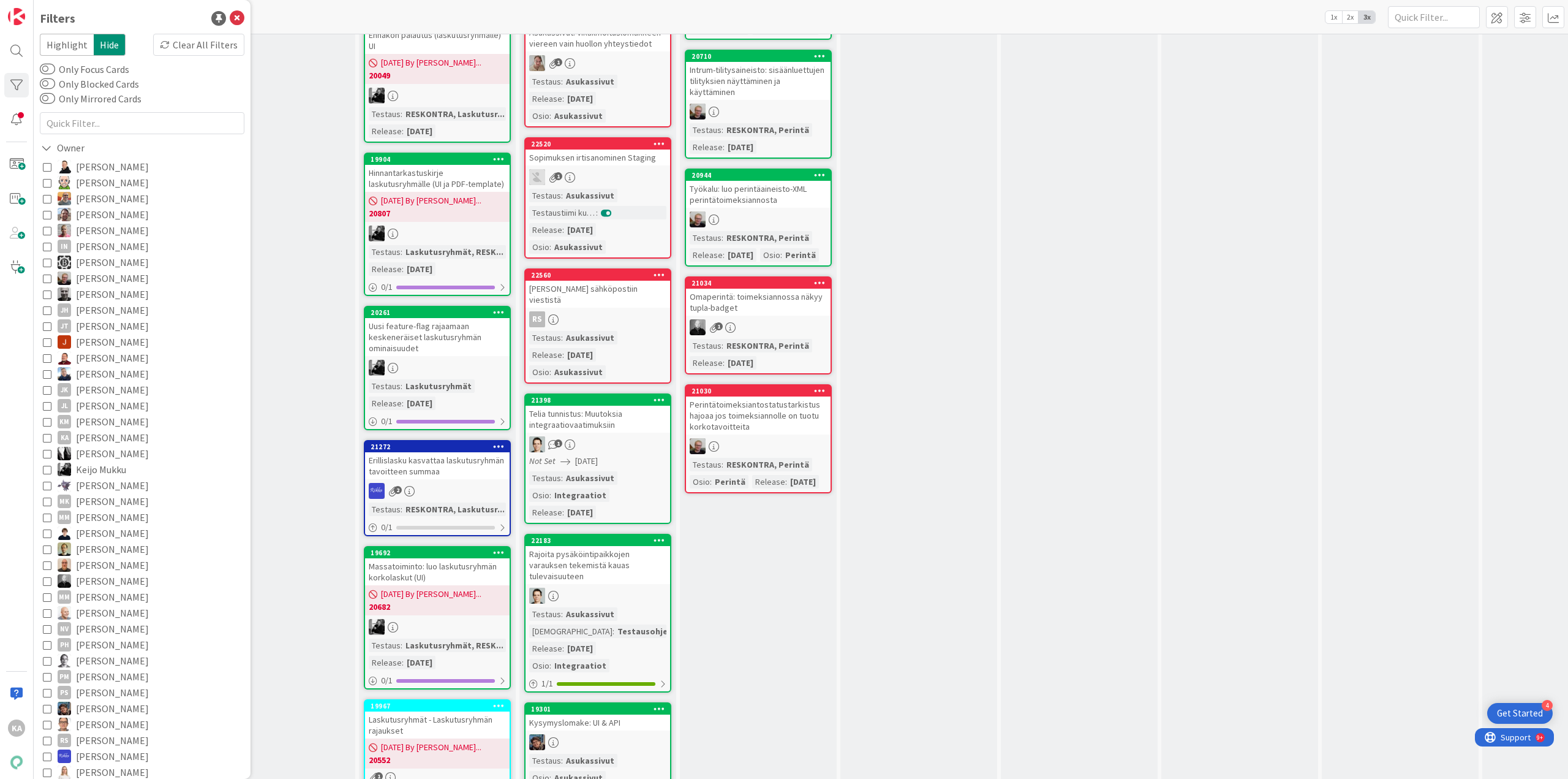
click at [121, 443] on span "Katja Alhonen" at bounding box center [113, 438] width 73 height 16
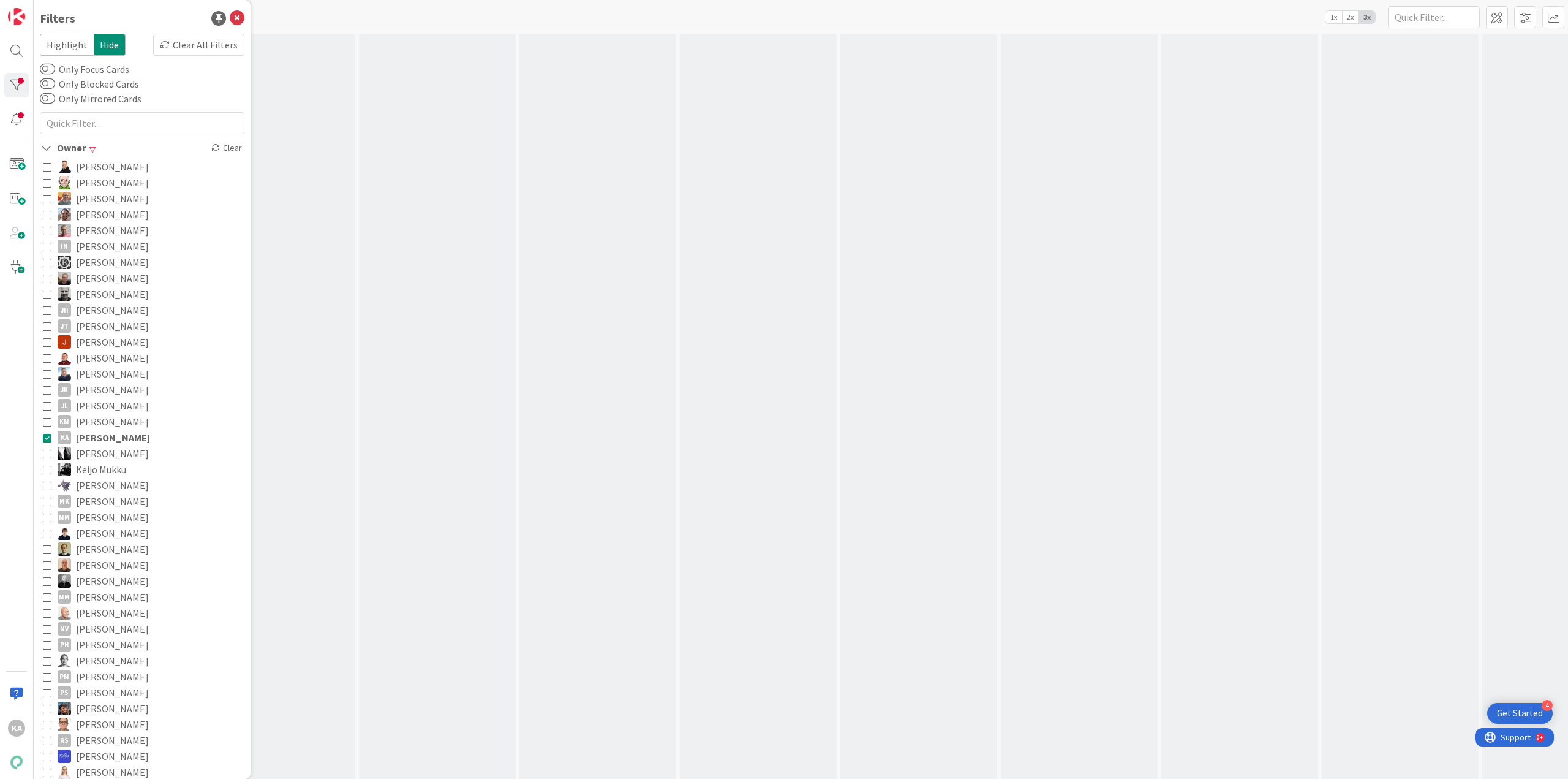
click at [326, 25] on div "Kanban Kenno - Testaus 1x 2x 3x" at bounding box center [800, 17] width 1534 height 34
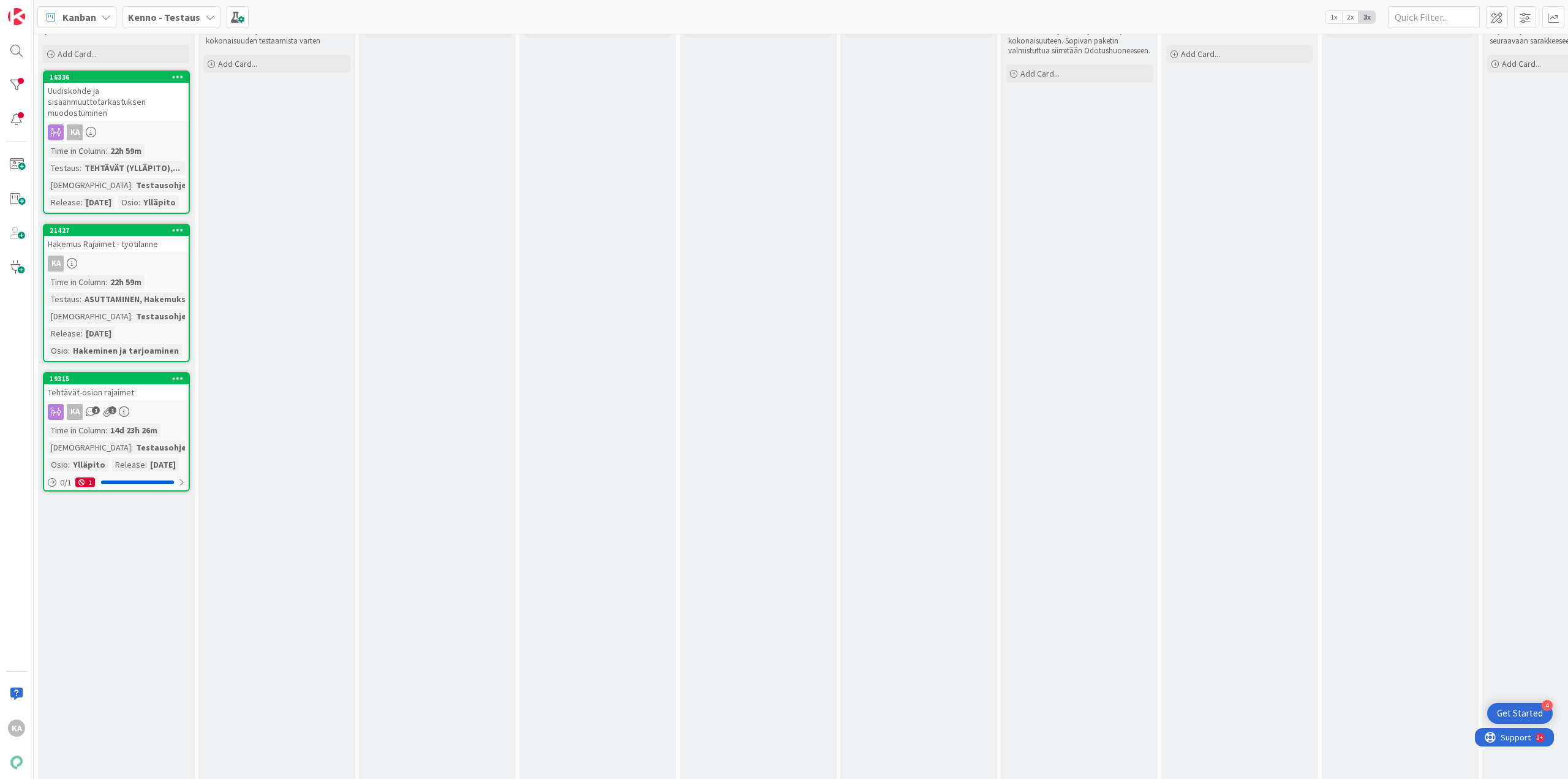
scroll to position [0, 0]
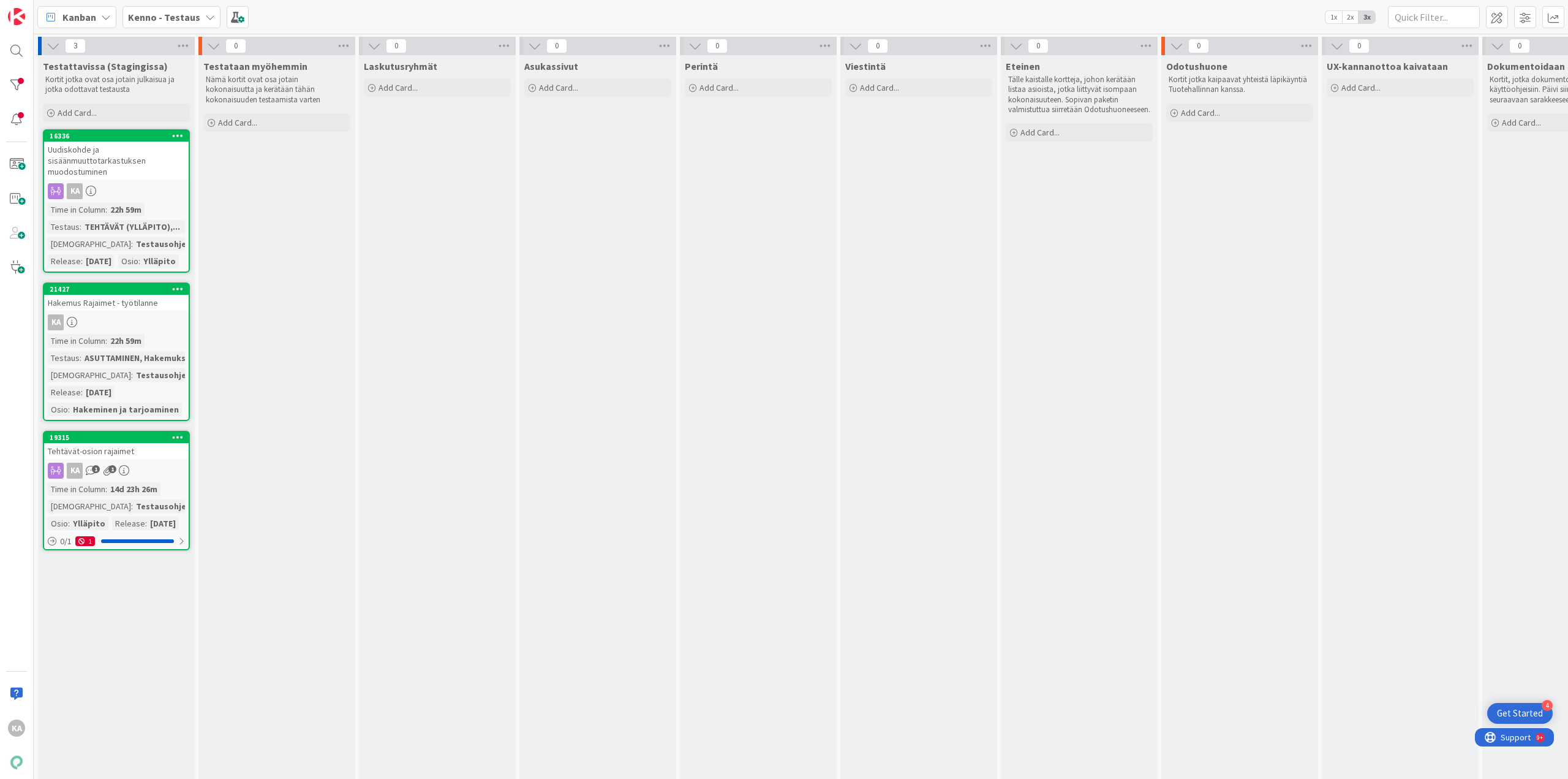
click at [137, 173] on div "Uudiskohde ja sisäänmuuttotarkastuksen muodostuminen" at bounding box center [116, 160] width 144 height 38
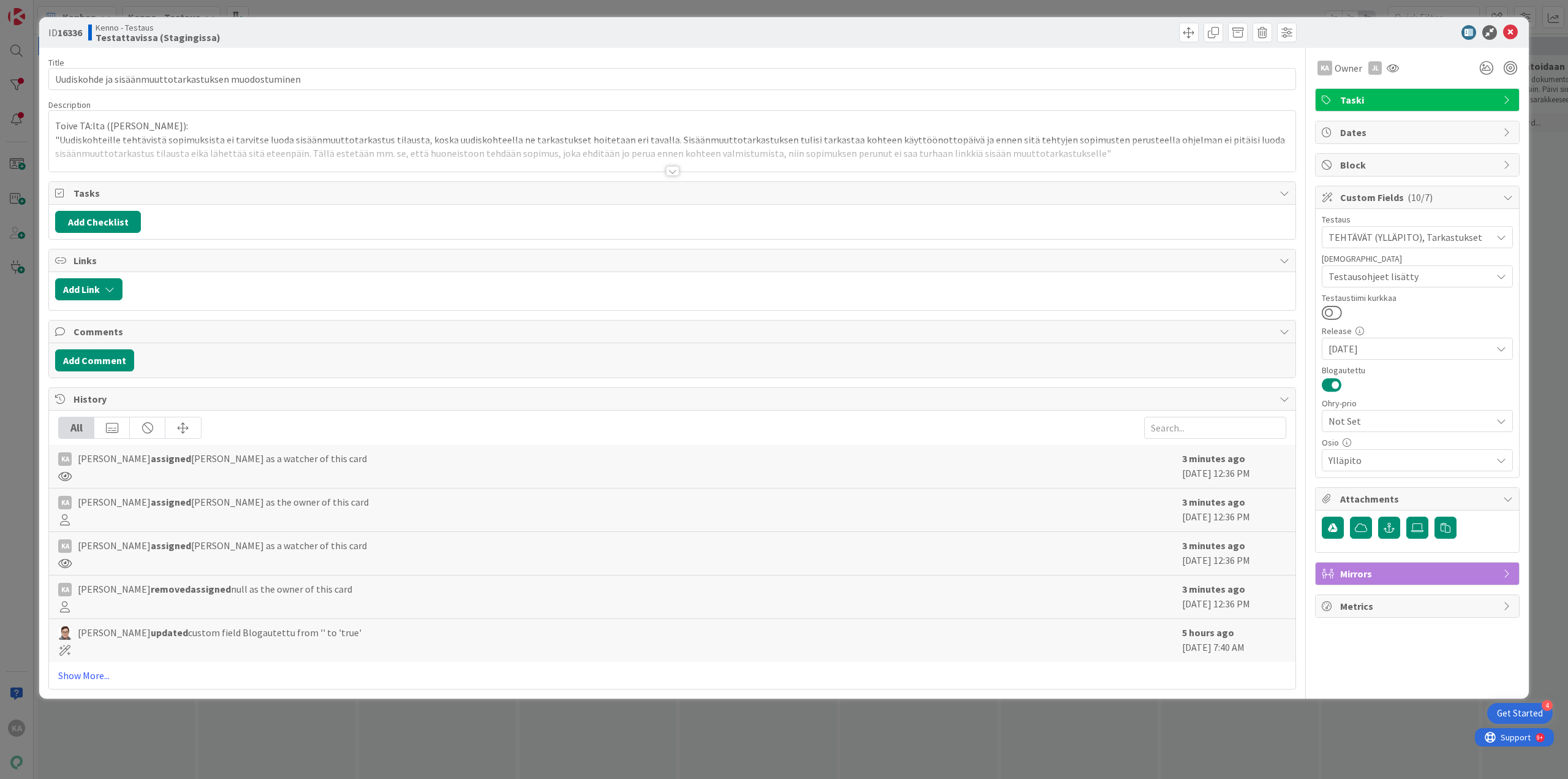
click at [673, 171] on div at bounding box center [672, 171] width 13 height 10
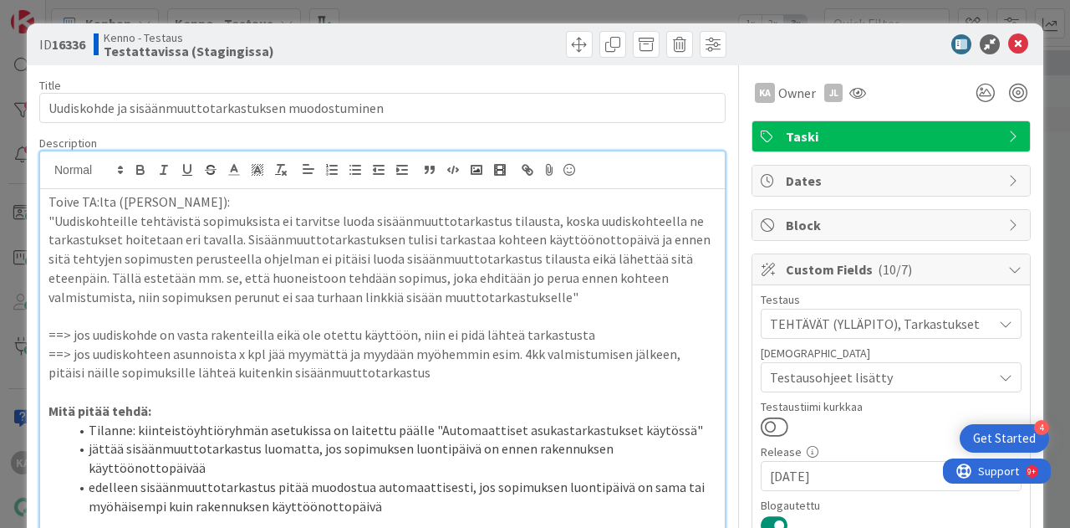
scroll to position [167, 0]
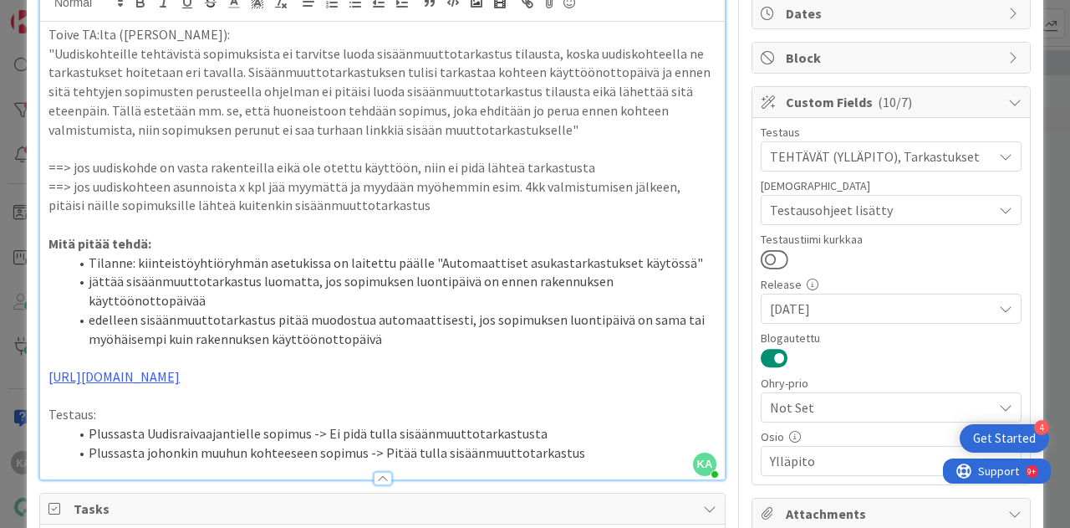
click at [574, 456] on li "Plussasta johonkin muuhun kohteeseen sopimus -> Pitää tulla sisäänmuuttotarkast…" at bounding box center [393, 452] width 648 height 19
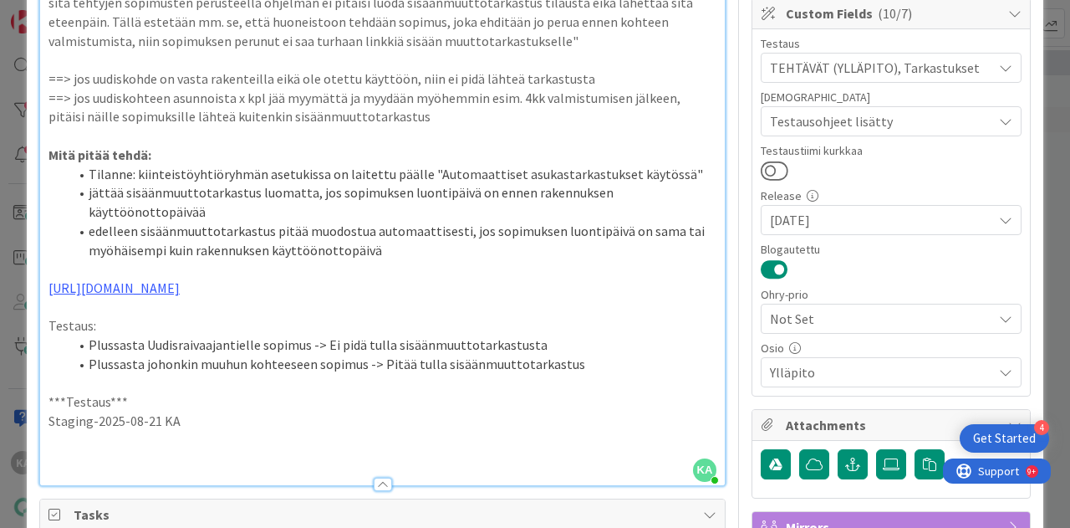
scroll to position [278, 0]
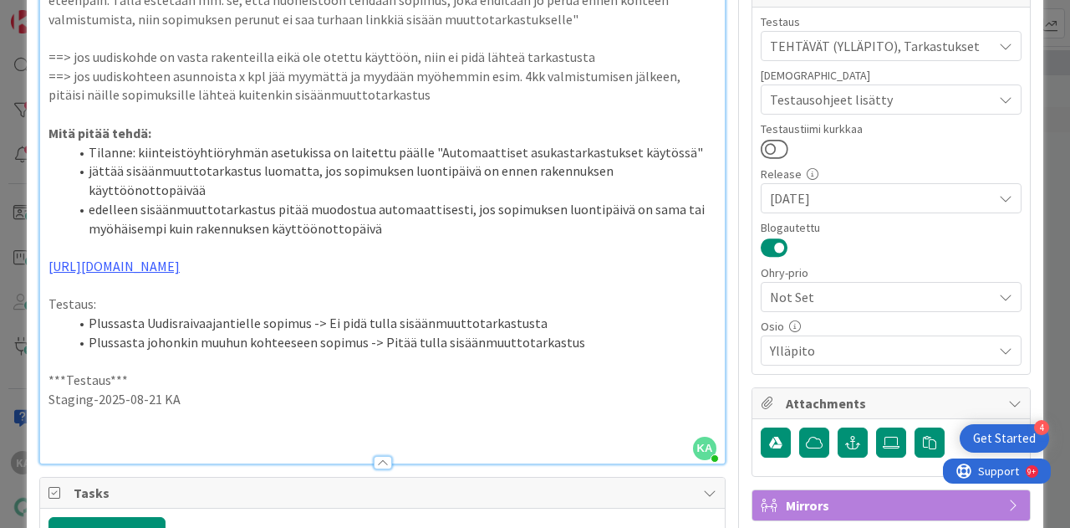
click at [151, 435] on p at bounding box center [383, 436] width 668 height 19
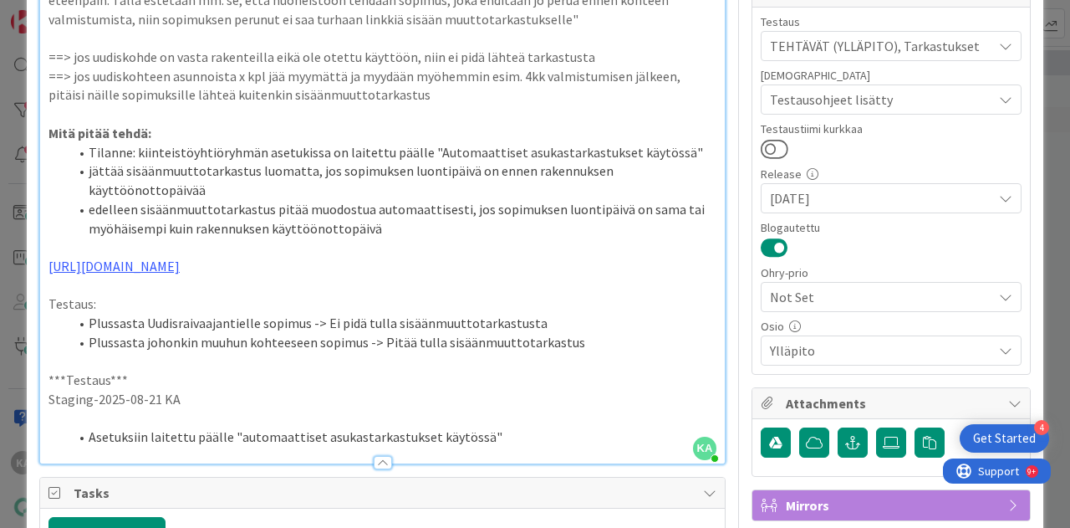
click at [386, 257] on p "https://github.com/pandiafi/kenno/pull/8180" at bounding box center [383, 266] width 668 height 19
click at [498, 439] on li "Asetuksiin laitettu päälle "automaattiset asukastarkastukset käytössä"" at bounding box center [393, 436] width 648 height 19
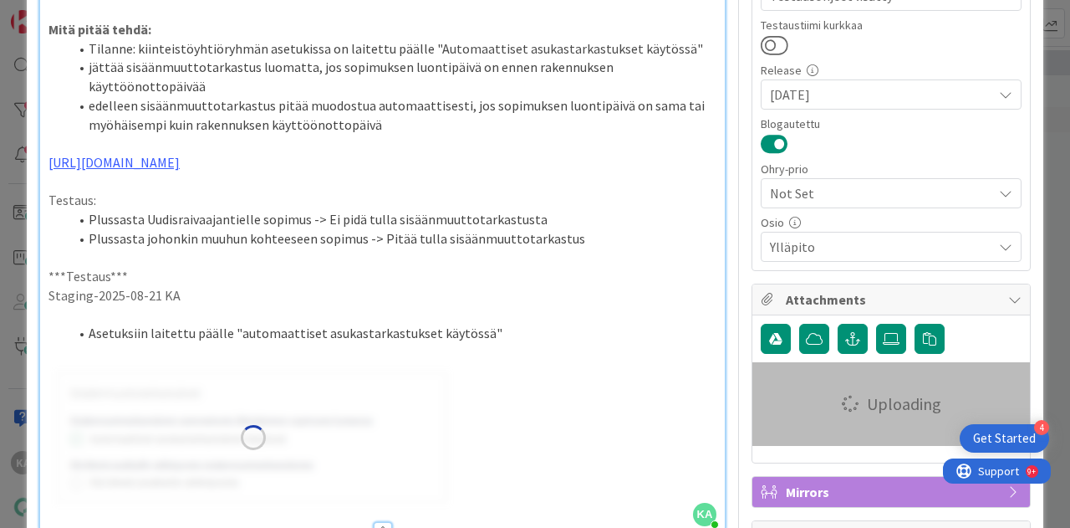
scroll to position [445, 0]
